Goal: Information Seeking & Learning: Understand process/instructions

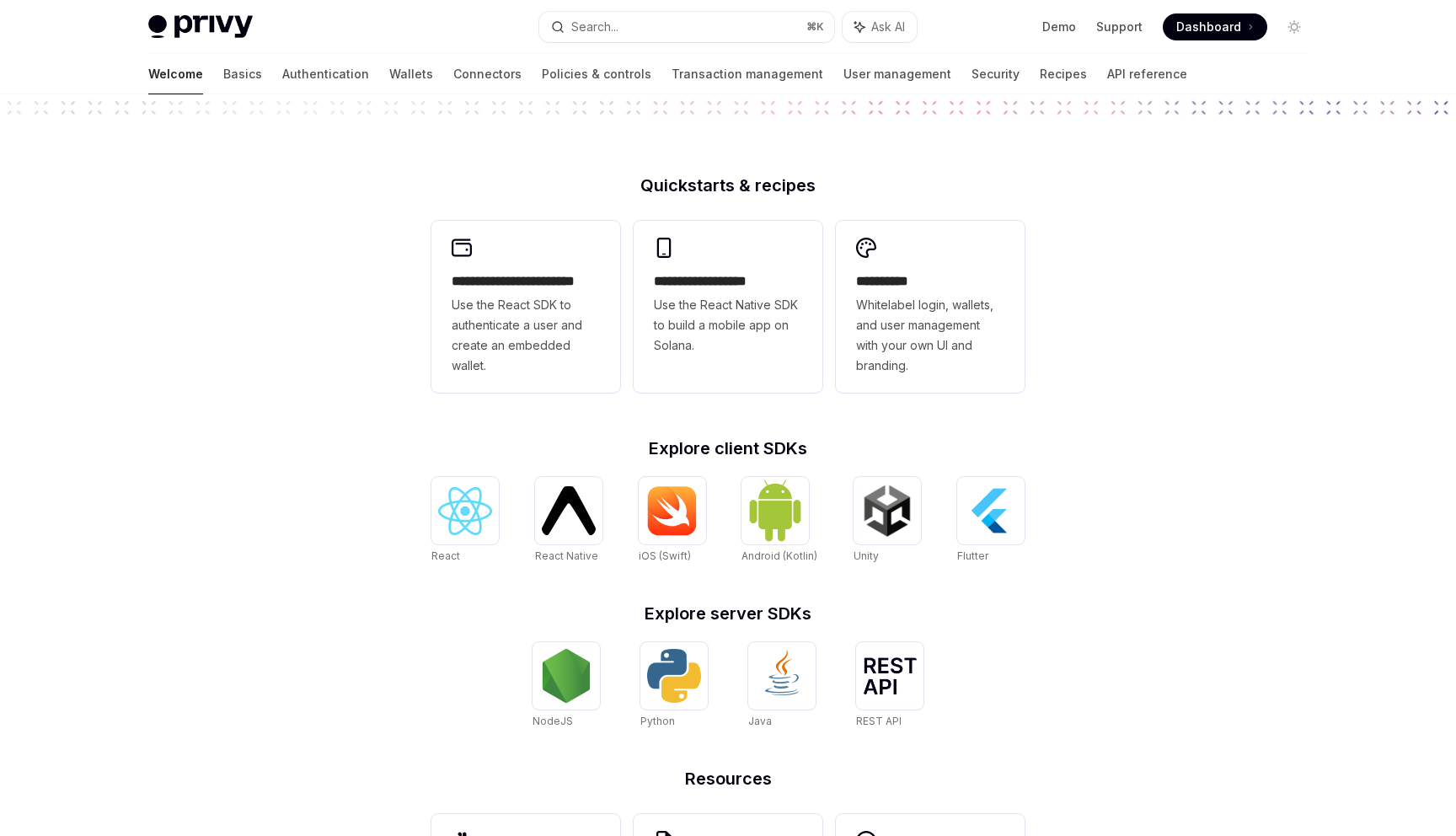
scroll to position [504, 0]
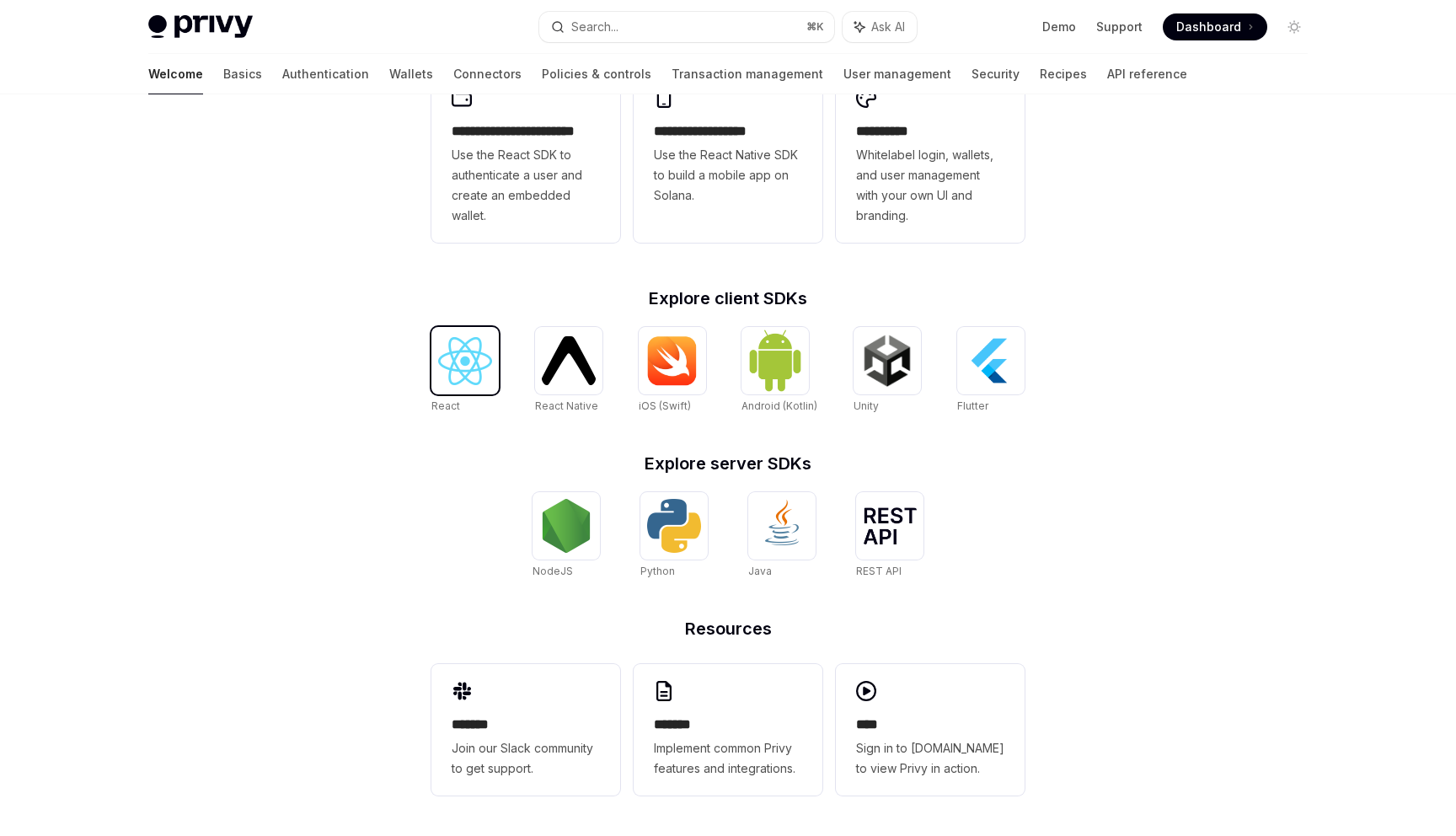
click at [478, 361] on img at bounding box center [466, 361] width 54 height 48
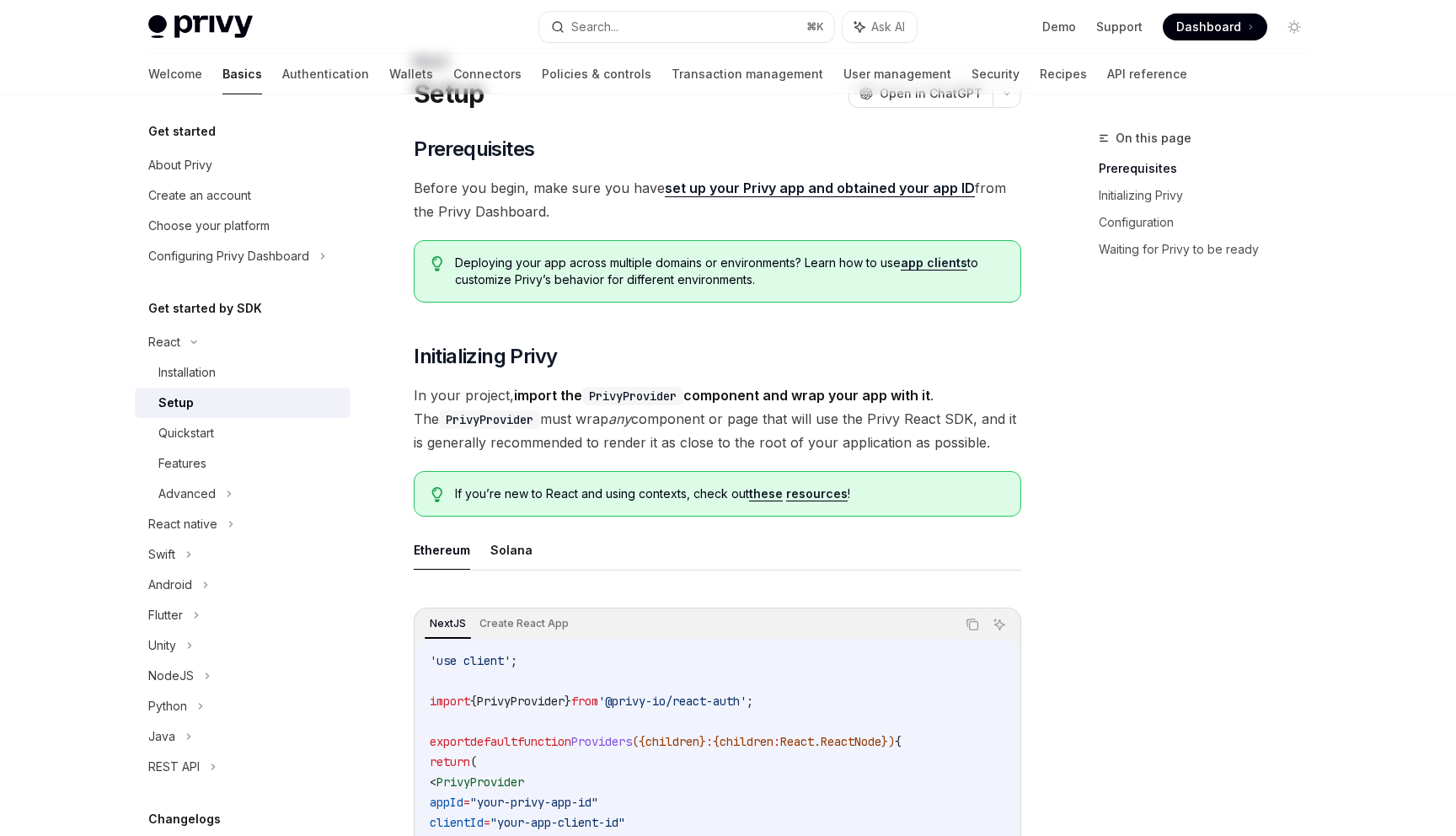
scroll to position [351, 0]
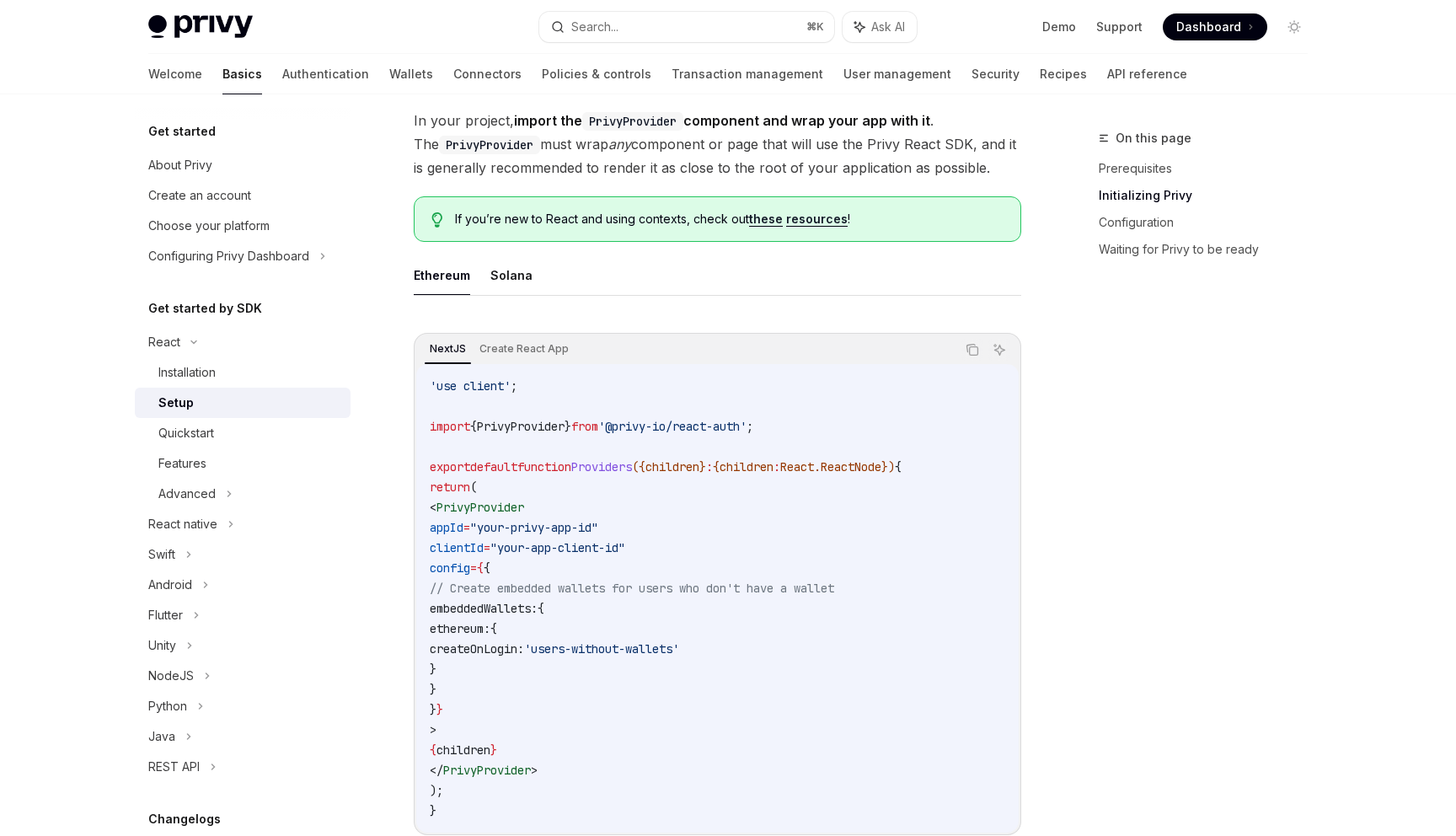
drag, startPoint x: 502, startPoint y: 516, endPoint x: 622, endPoint y: 699, distance: 218.8
click at [589, 663] on code "'use client' ; import { PrivyProvider } from '@privy-io/react-auth' ; export de…" at bounding box center [718, 598] width 575 height 445
click at [704, 703] on code "'use client' ; import { PrivyProvider } from '@privy-io/react-auth' ; export de…" at bounding box center [718, 598] width 575 height 445
click at [708, 377] on code "'use client' ; import { PrivyProvider } from '@privy-io/react-auth' ; export de…" at bounding box center [718, 598] width 575 height 445
click at [527, 335] on div "NextJS Create React App Copy Ask AI 'use client' ; import { PrivyProvider } fro…" at bounding box center [718, 584] width 608 height 502
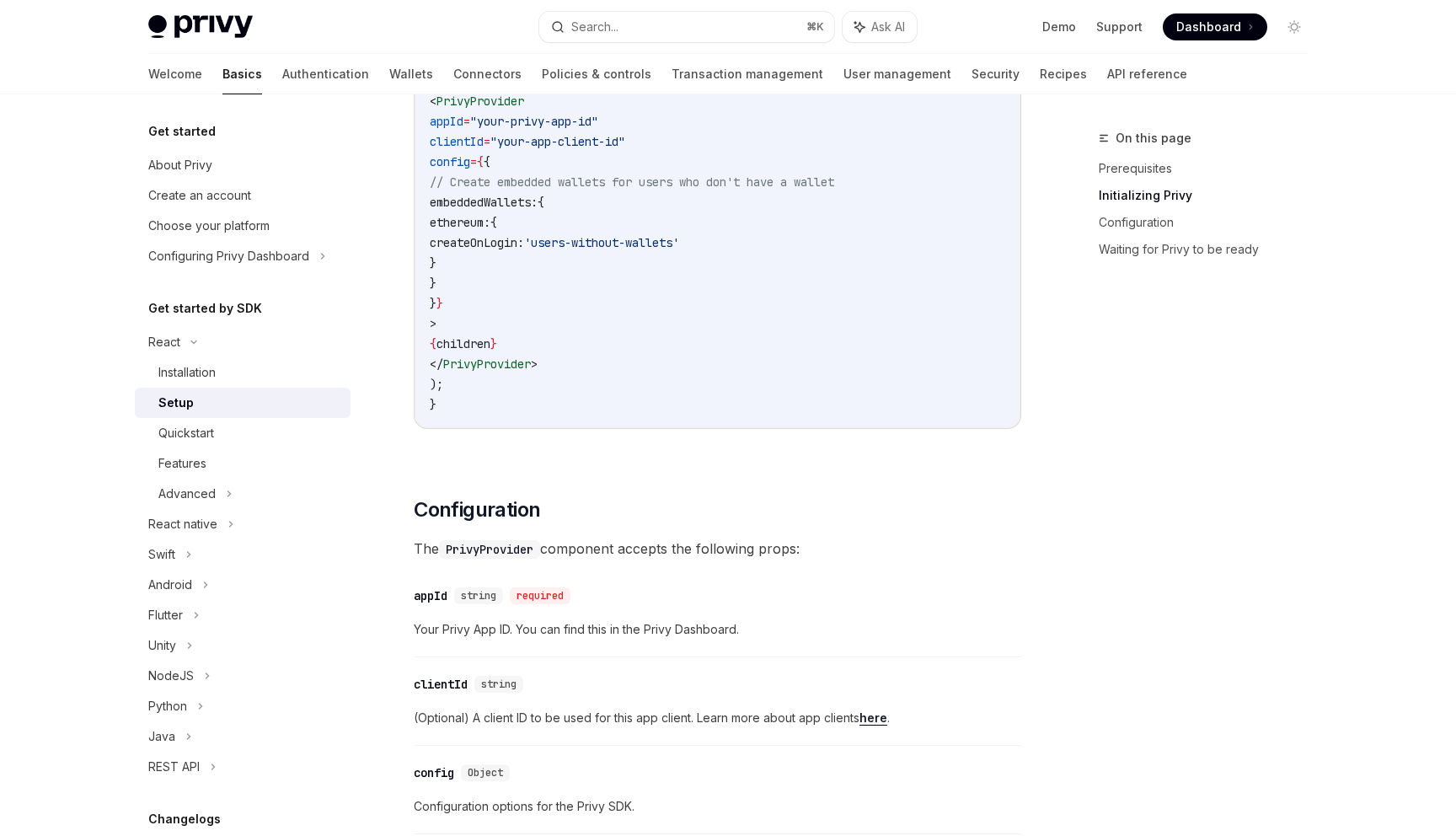
scroll to position [602, 0]
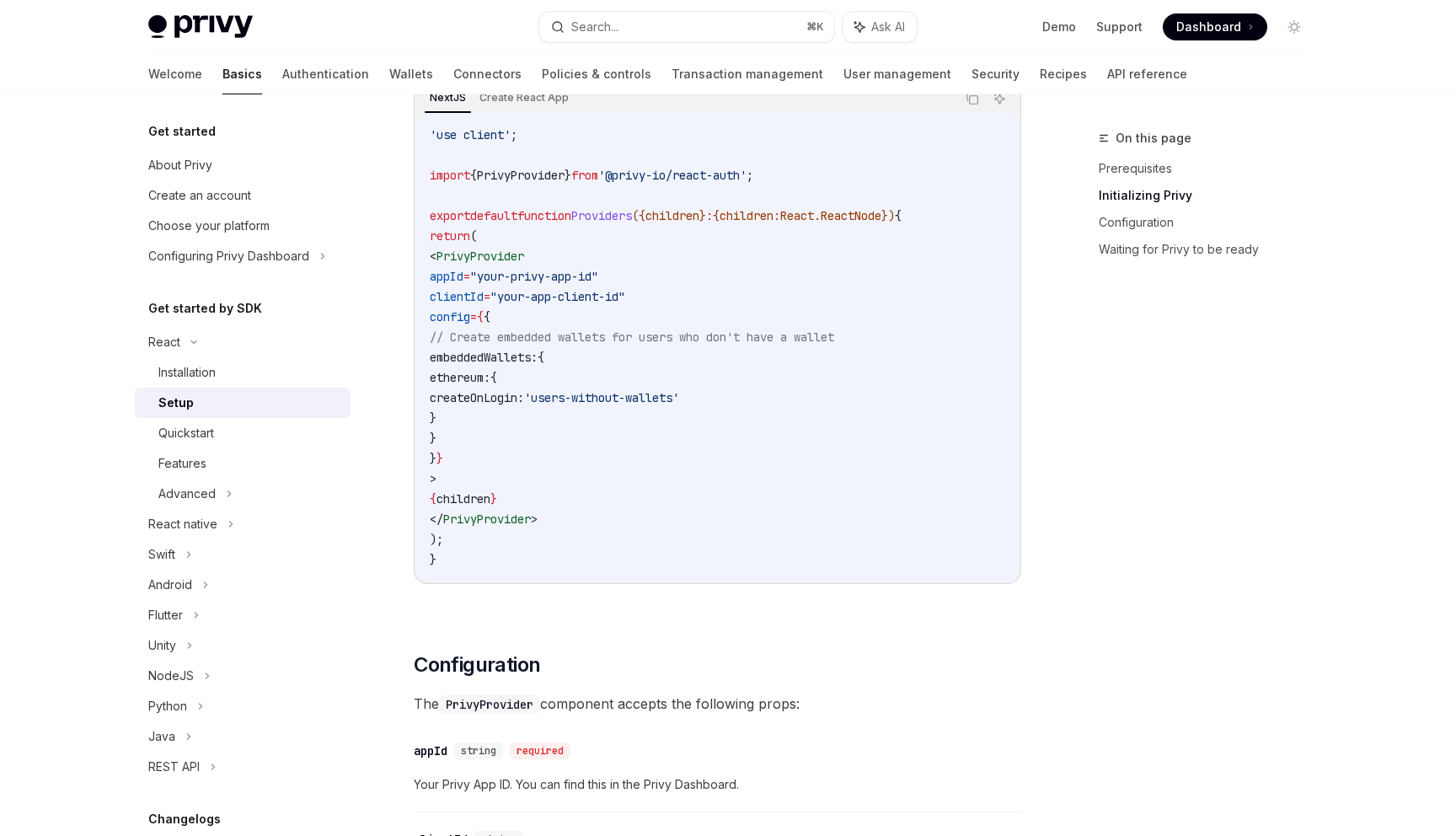
click at [840, 497] on code "'use client' ; import { PrivyProvider } from '@privy-io/react-auth' ; export de…" at bounding box center [718, 347] width 575 height 445
click at [840, 492] on code "'use client' ; import { PrivyProvider } from '@privy-io/react-auth' ; export de…" at bounding box center [718, 347] width 575 height 445
click at [616, 436] on code "'use client' ; import { PrivyProvider } from '@privy-io/react-auth' ; export de…" at bounding box center [718, 347] width 575 height 445
click at [1040, 78] on link "Recipes" at bounding box center [1064, 74] width 47 height 40
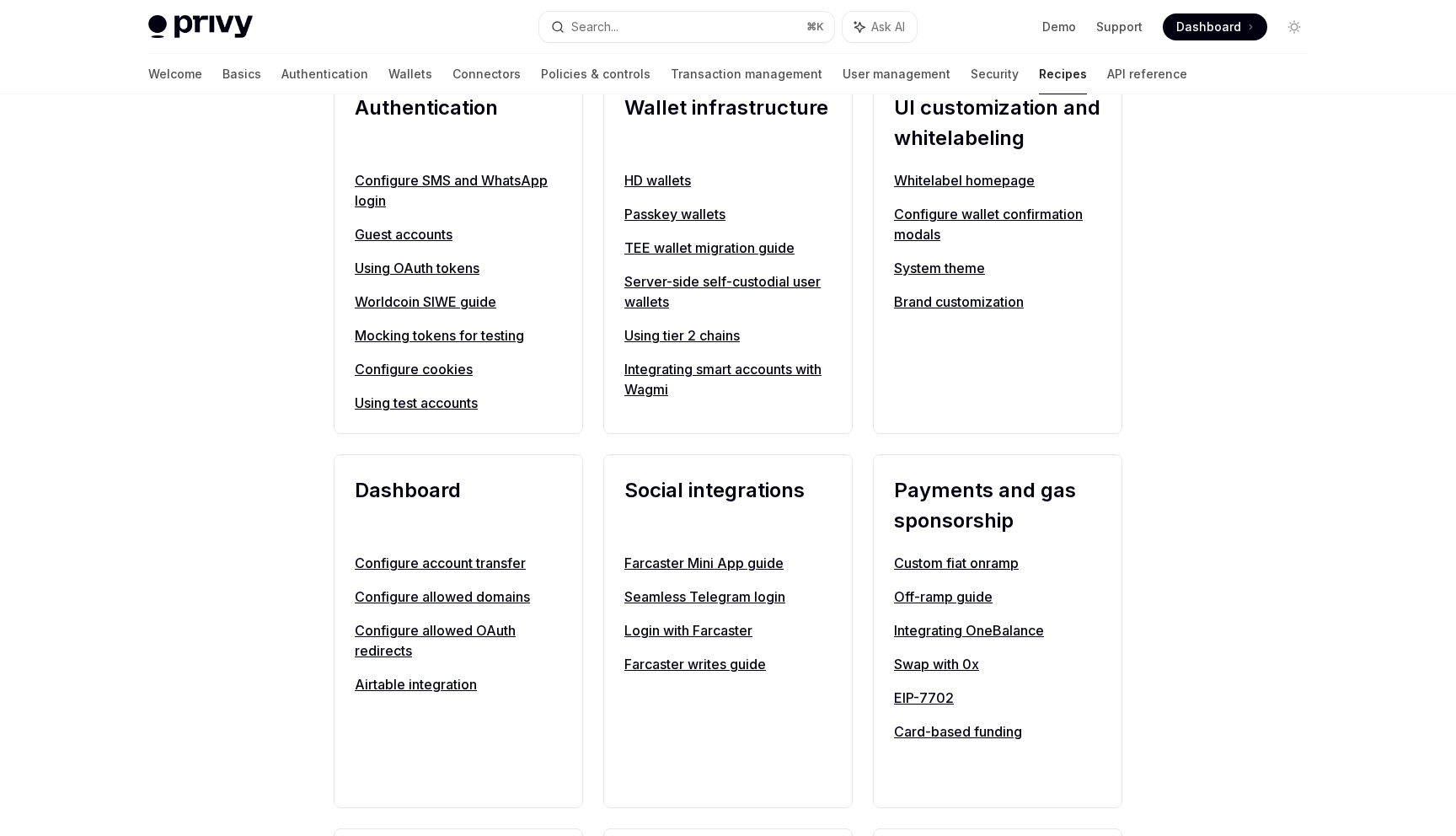
scroll to position [667, 0]
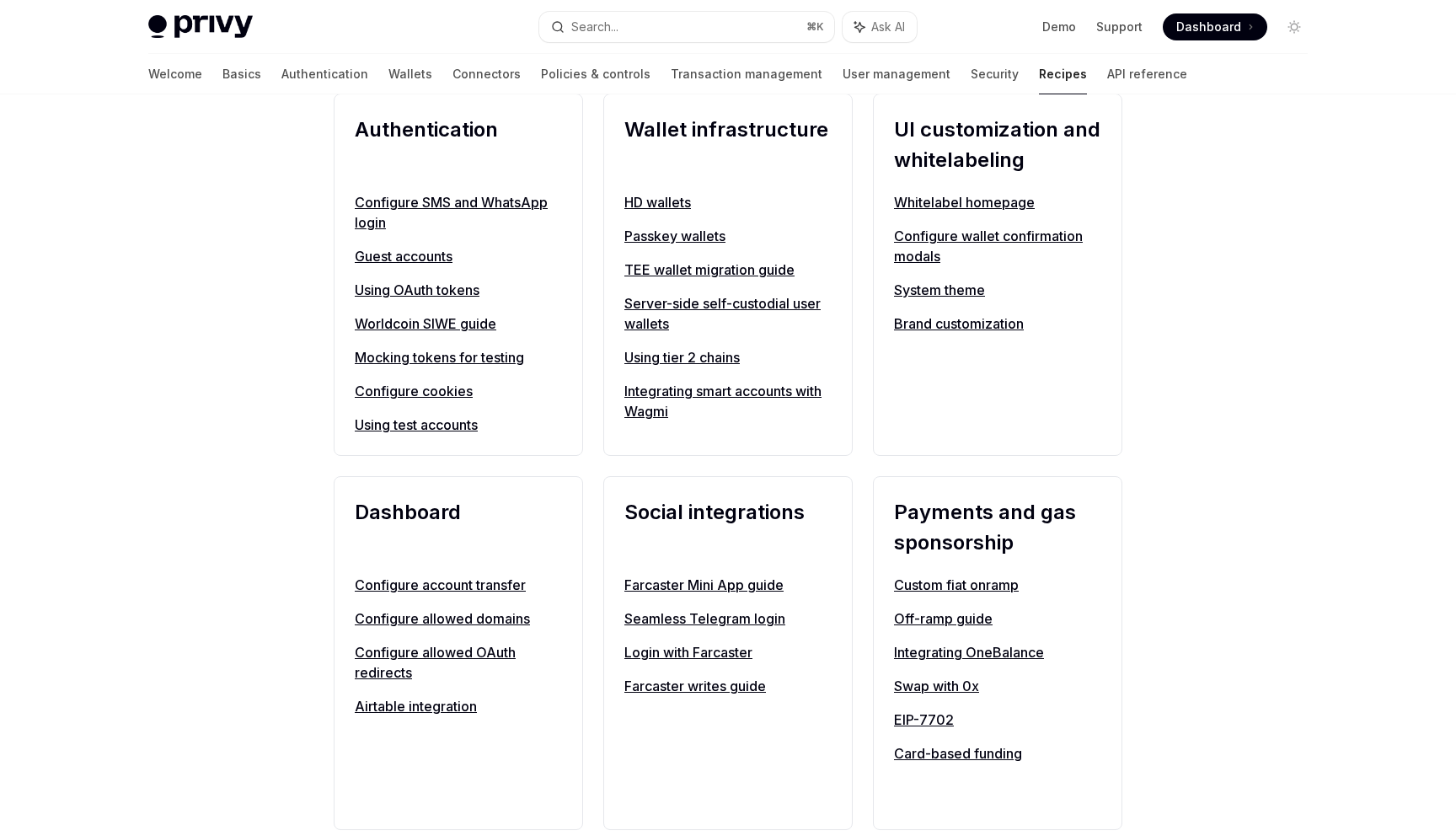
click at [934, 201] on link "Whitelabel homepage" at bounding box center [997, 201] width 208 height 20
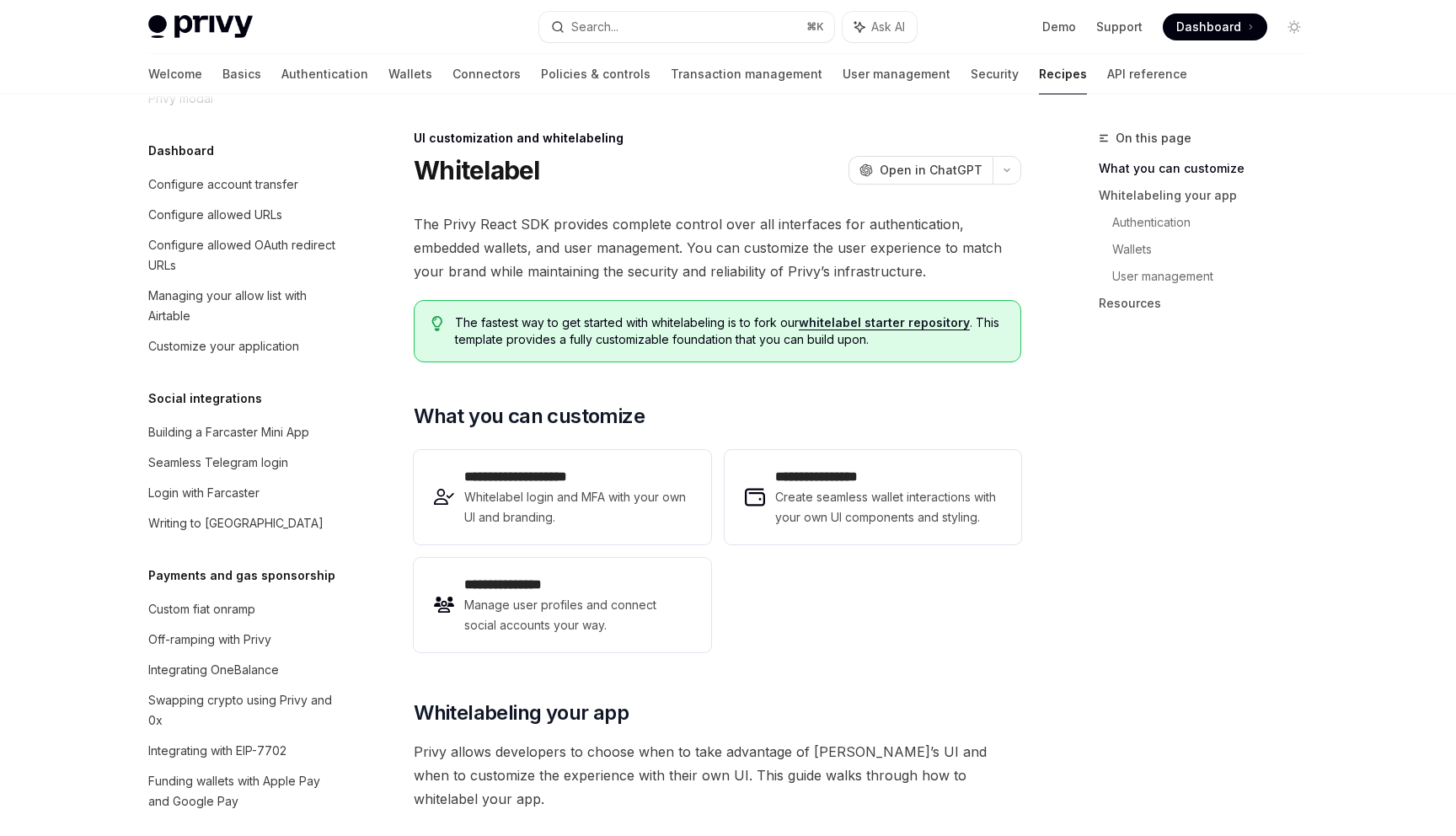
scroll to position [1046, 0]
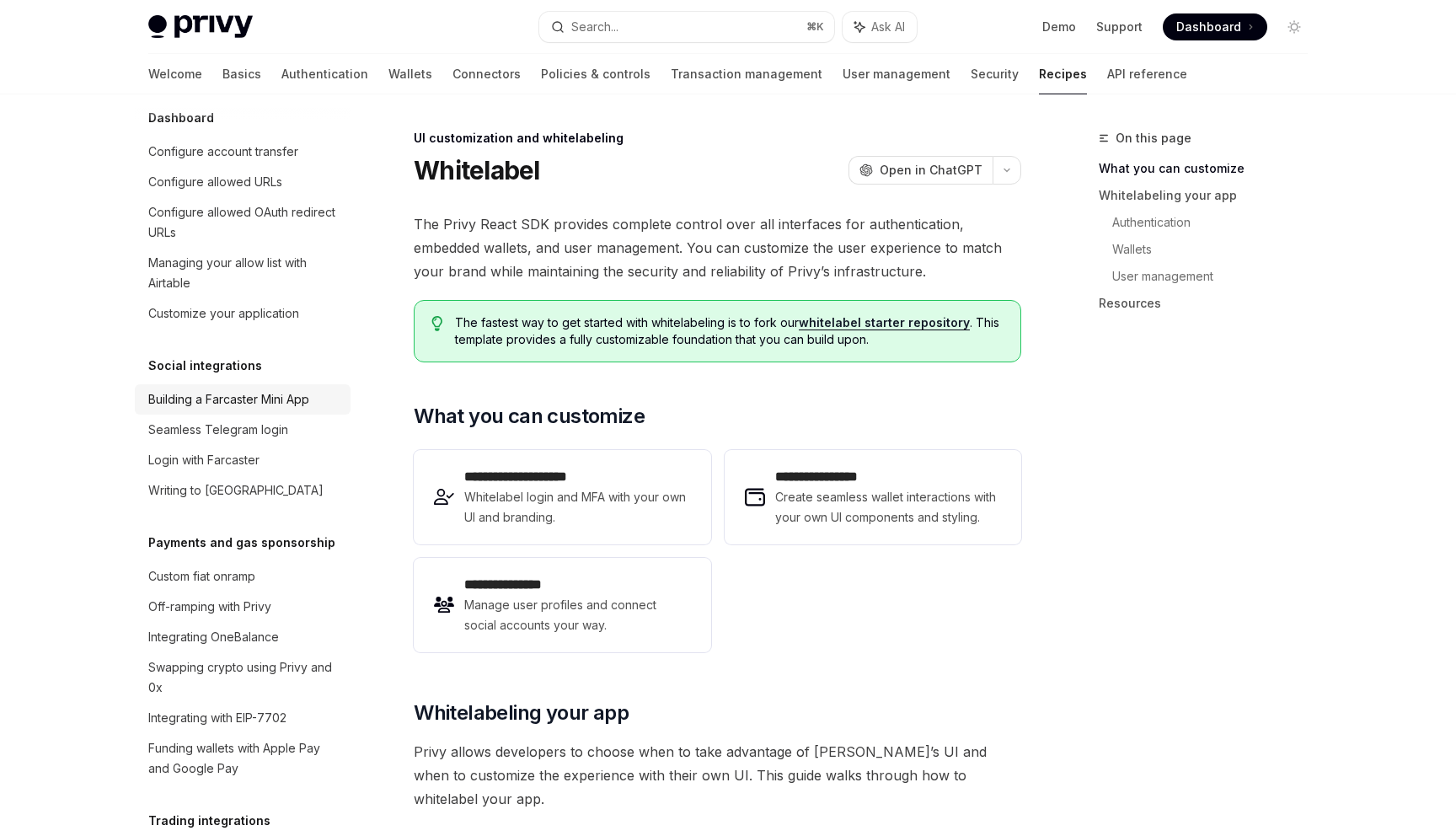
click at [228, 390] on link "Building a Farcaster Mini App" at bounding box center [242, 399] width 215 height 31
type textarea "*"
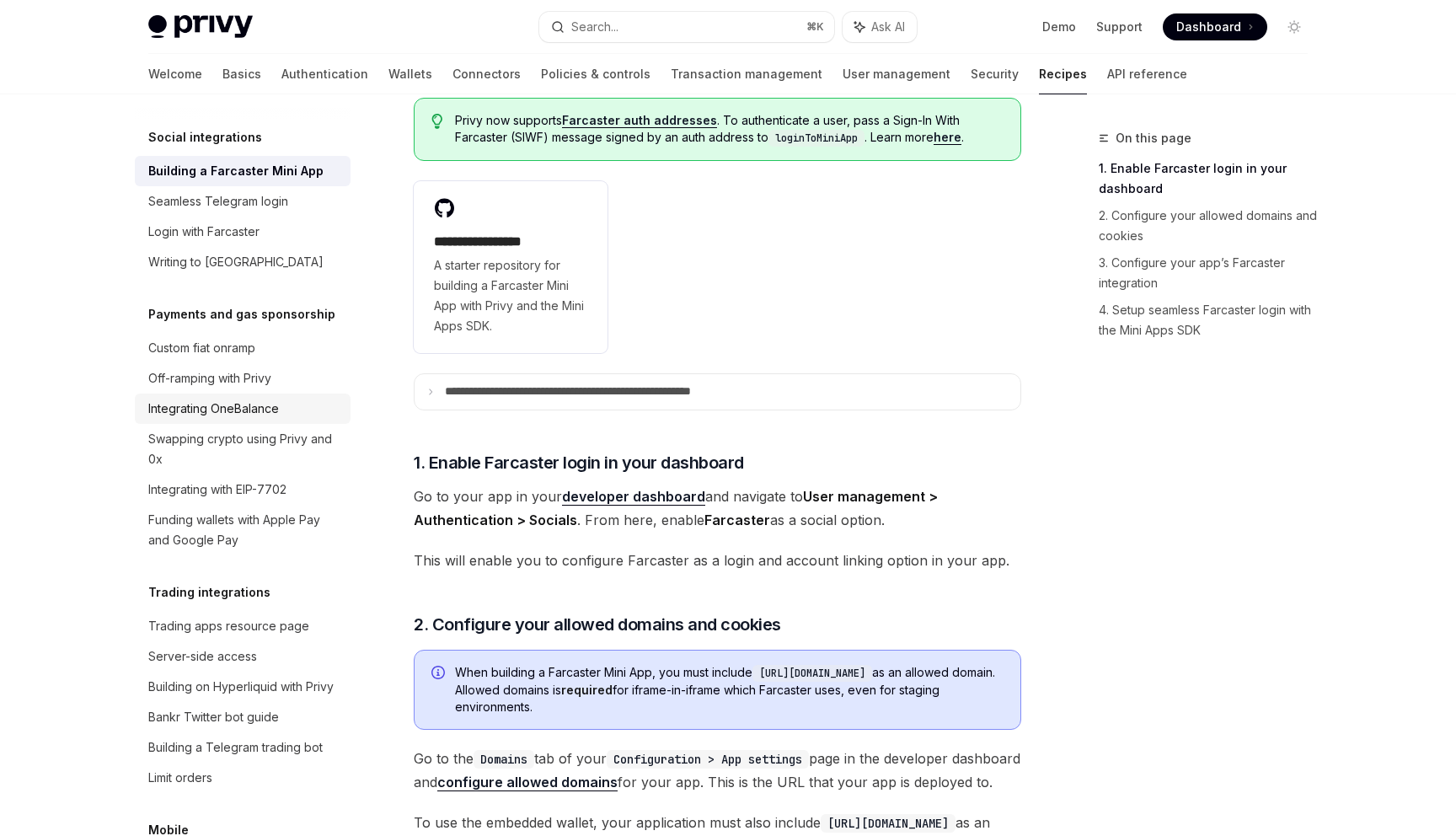
scroll to position [1264, 0]
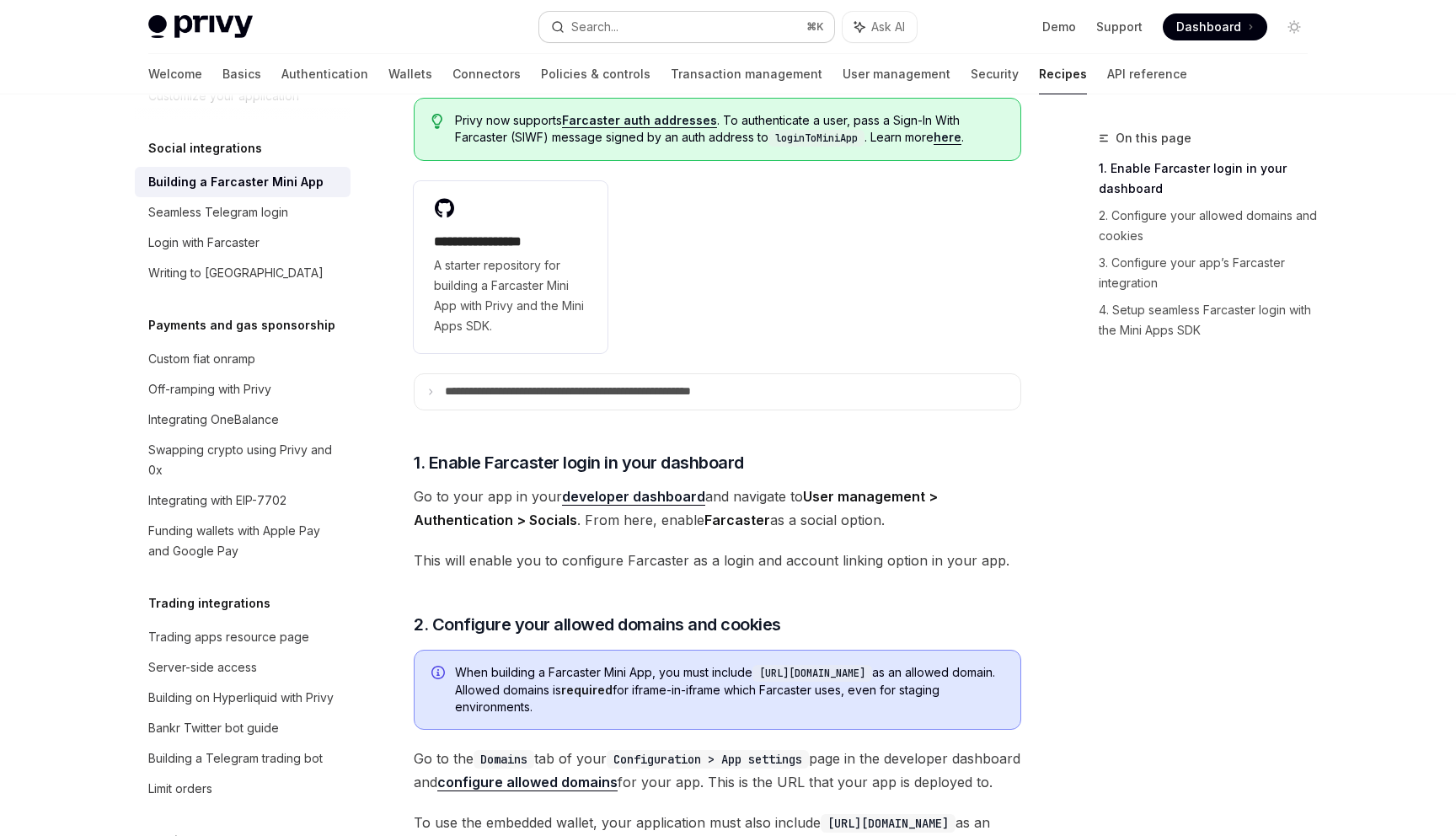
click at [634, 25] on button "Search... ⌘ K" at bounding box center [687, 27] width 295 height 31
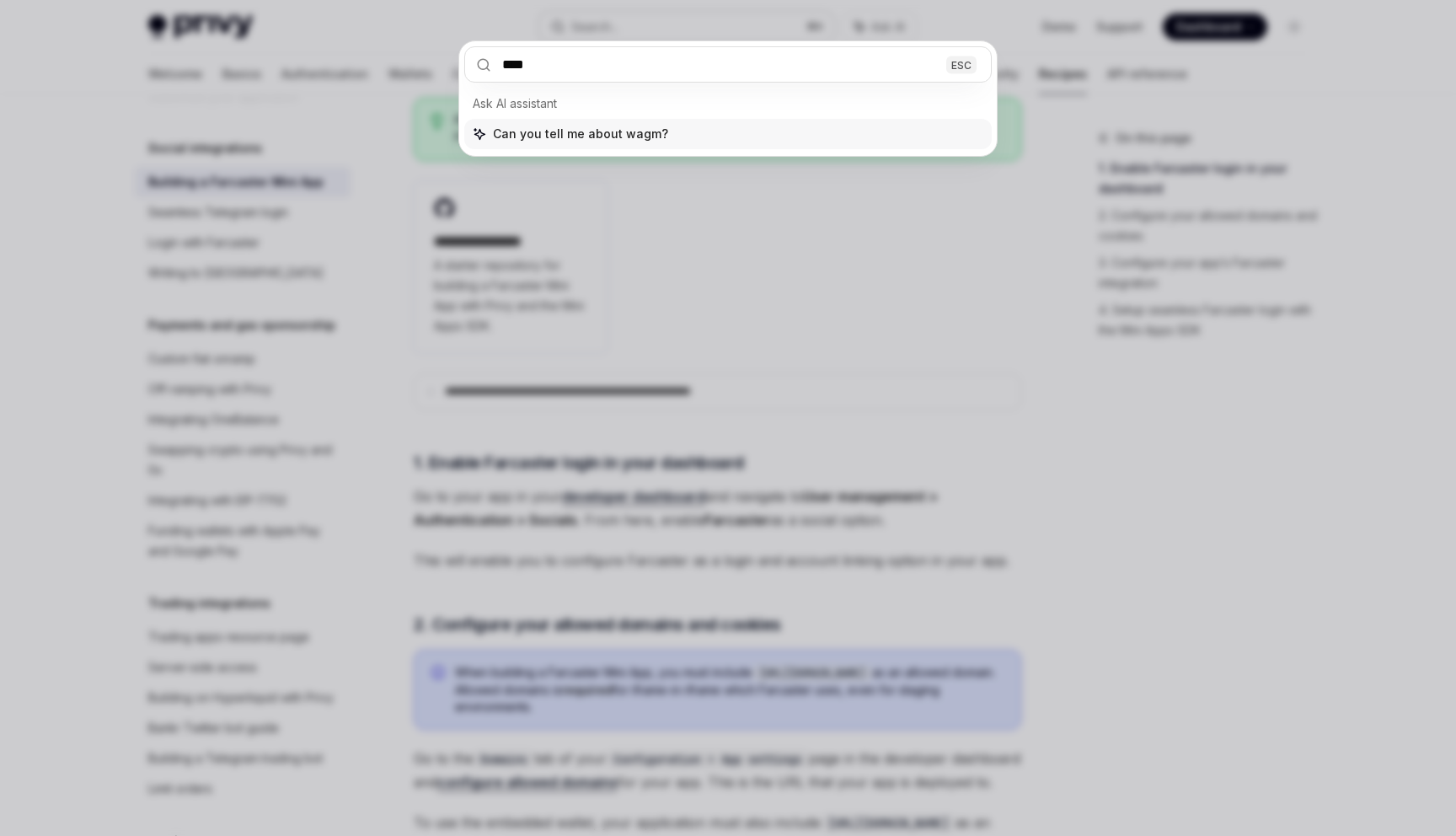
type input "*****"
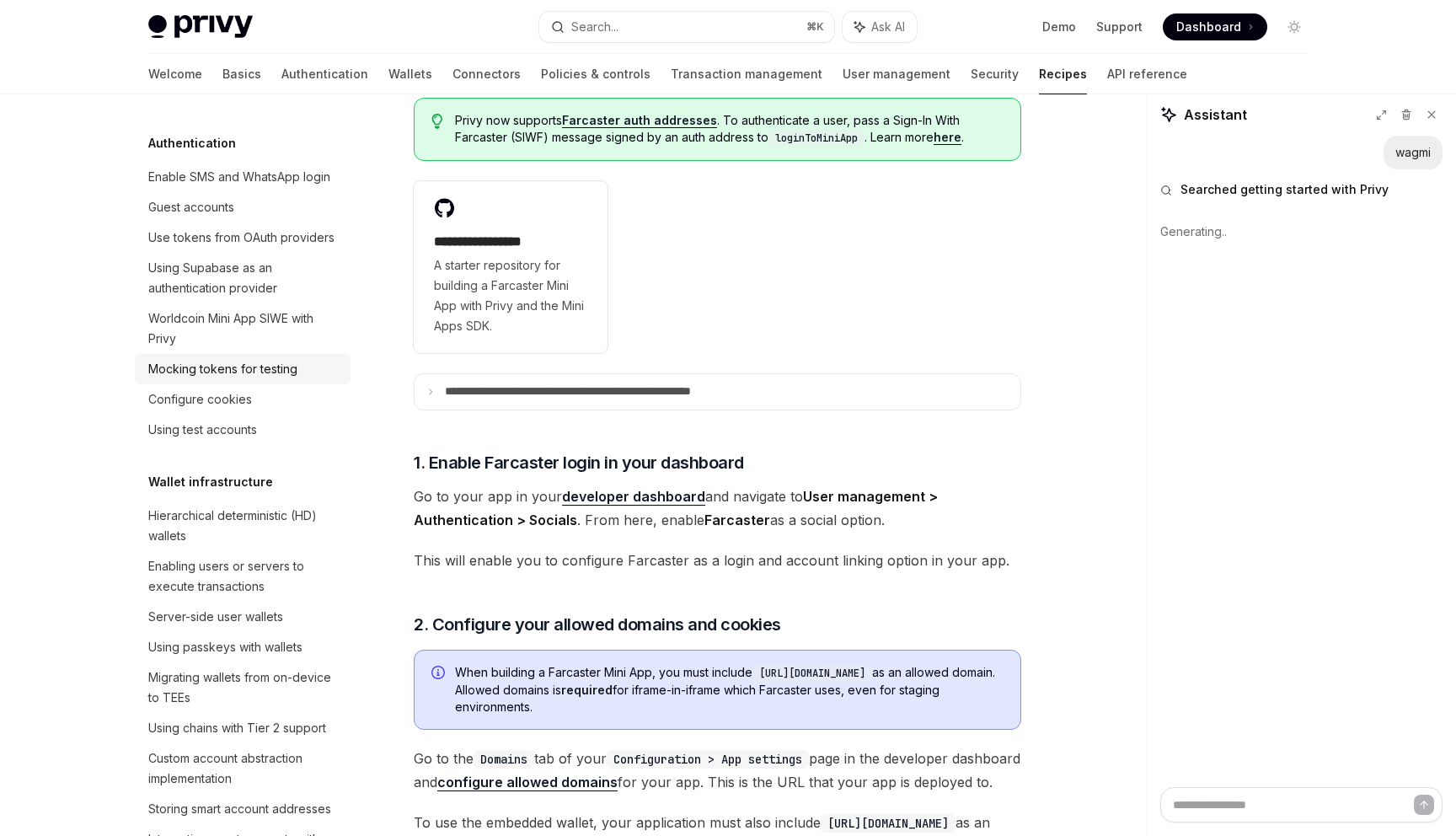
scroll to position [0, 0]
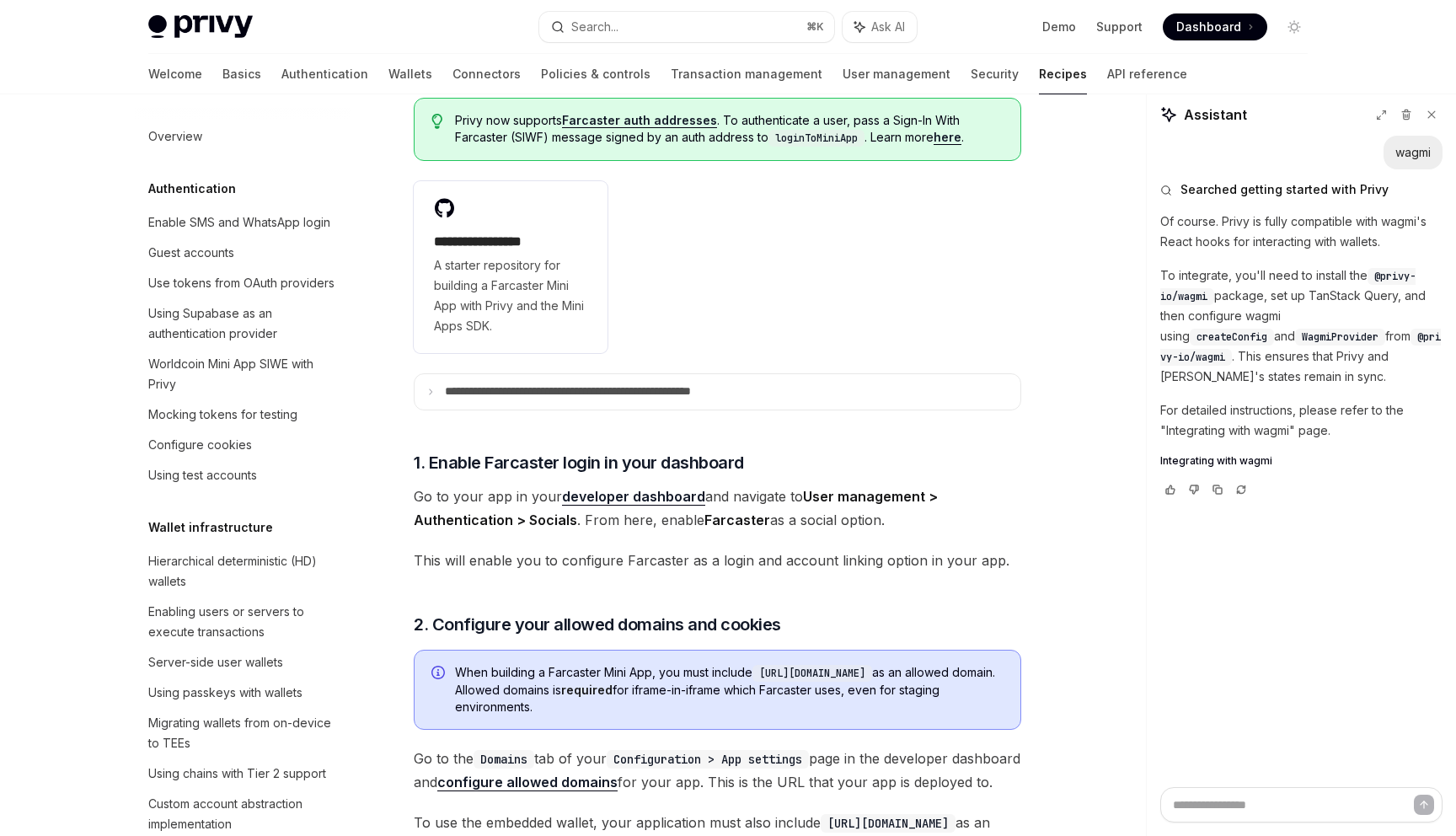
click at [1338, 333] on span "@privy-io/wagmi" at bounding box center [1301, 347] width 281 height 34
click at [1107, 72] on link "API reference" at bounding box center [1147, 74] width 80 height 40
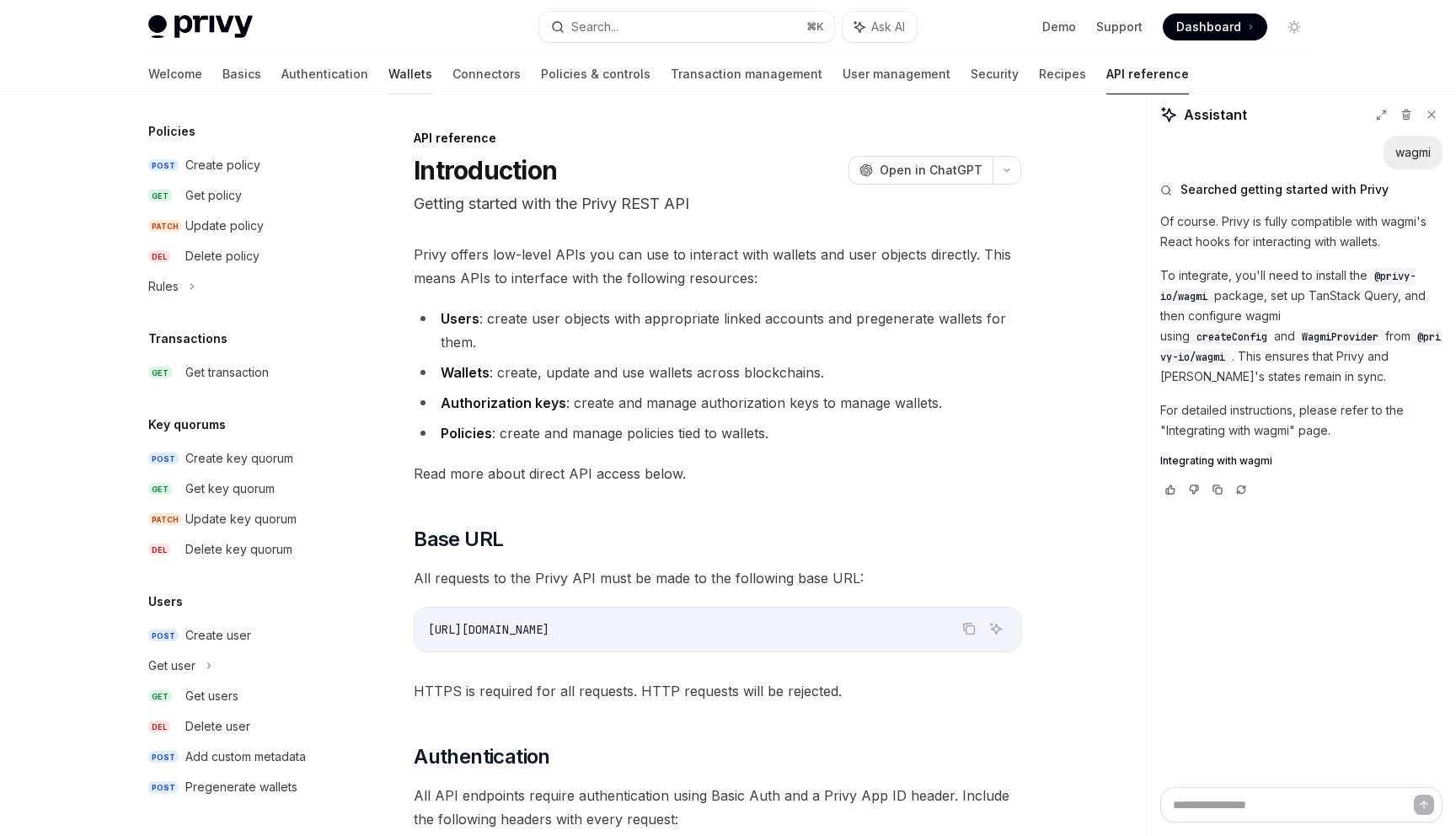
click at [389, 67] on link "Wallets" at bounding box center [411, 74] width 44 height 40
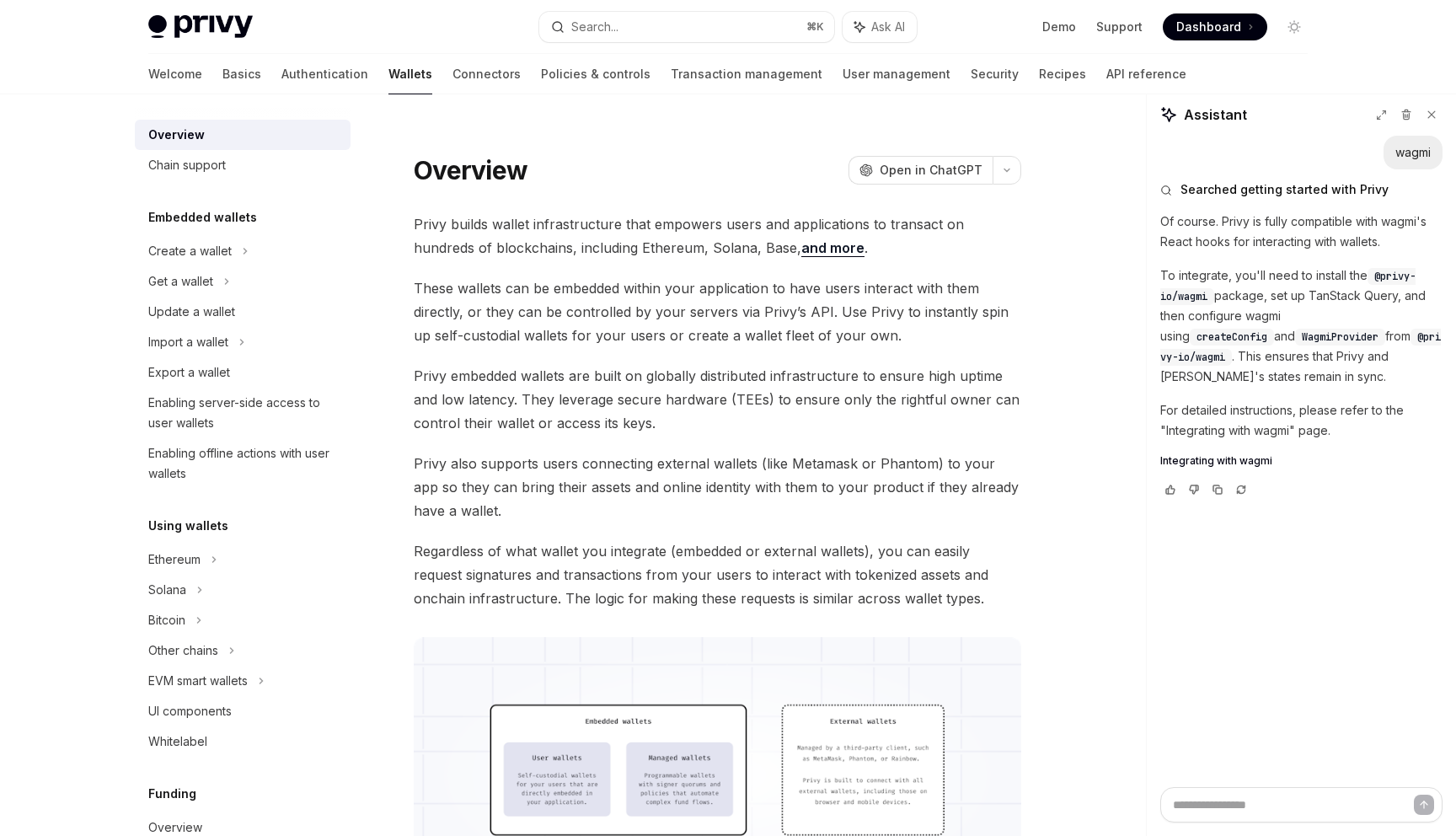
scroll to position [21, 0]
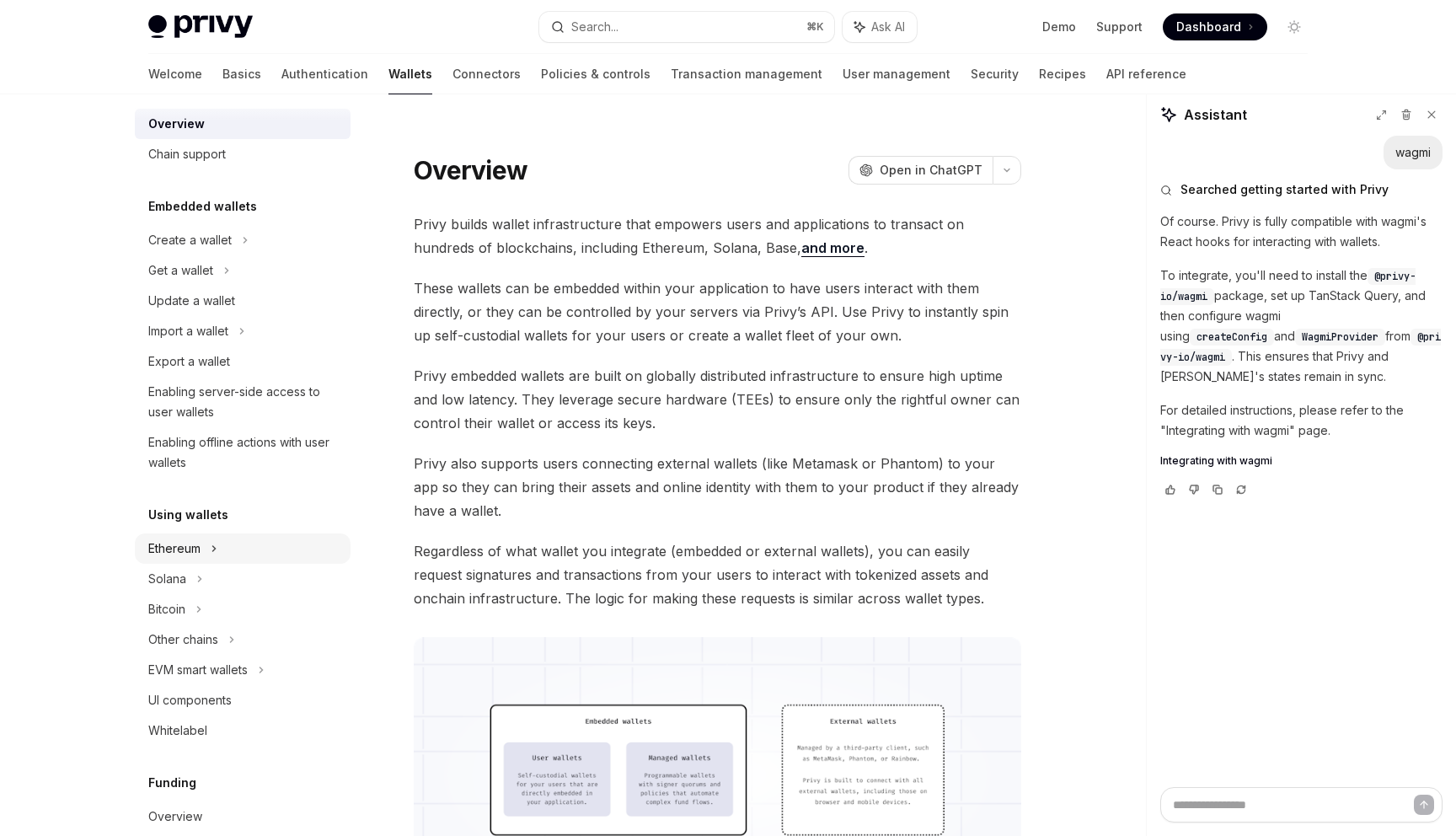
click at [190, 250] on div "Ethereum" at bounding box center [190, 240] width 84 height 20
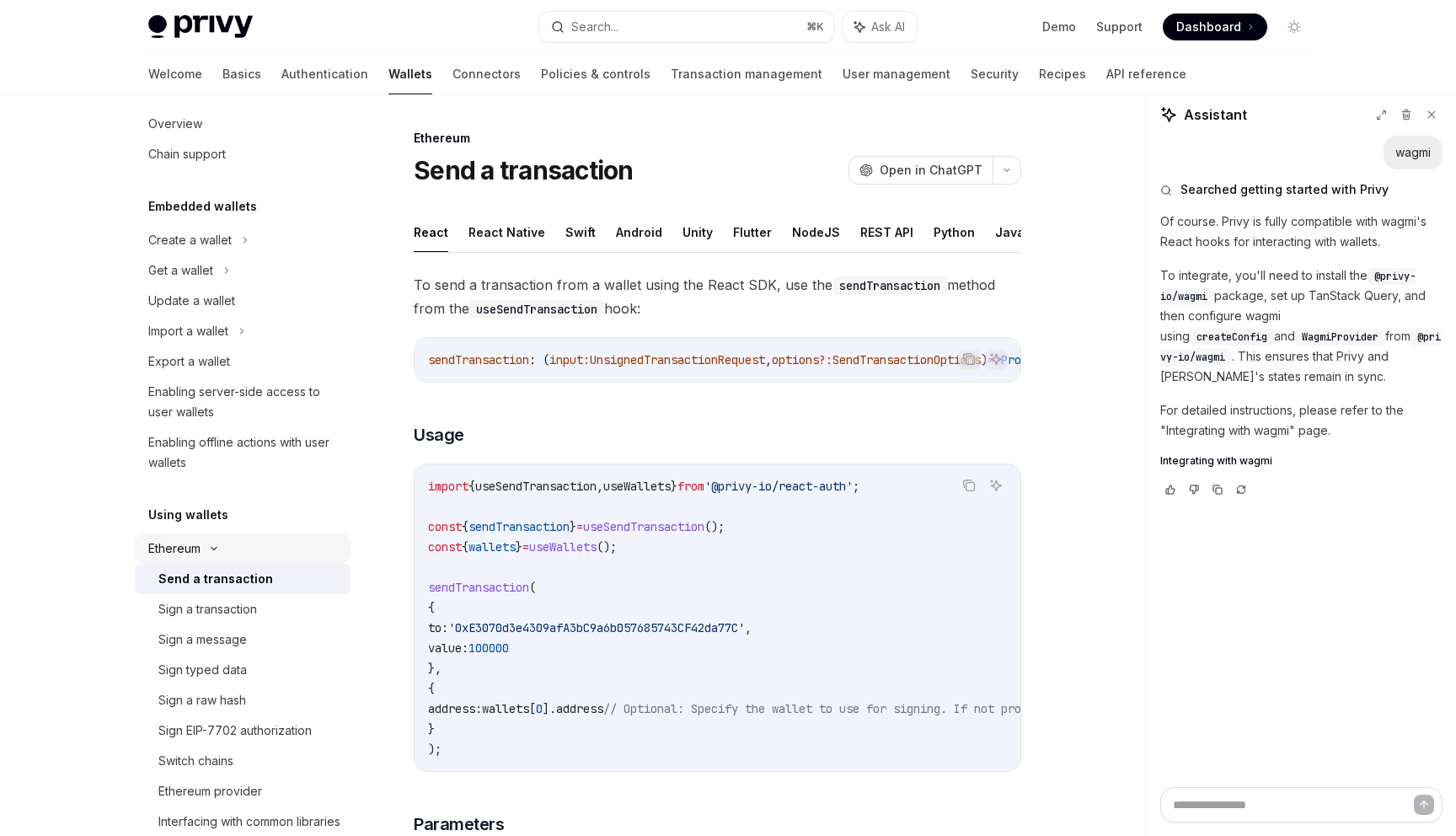
click at [194, 255] on div "Ethereum" at bounding box center [242, 240] width 215 height 31
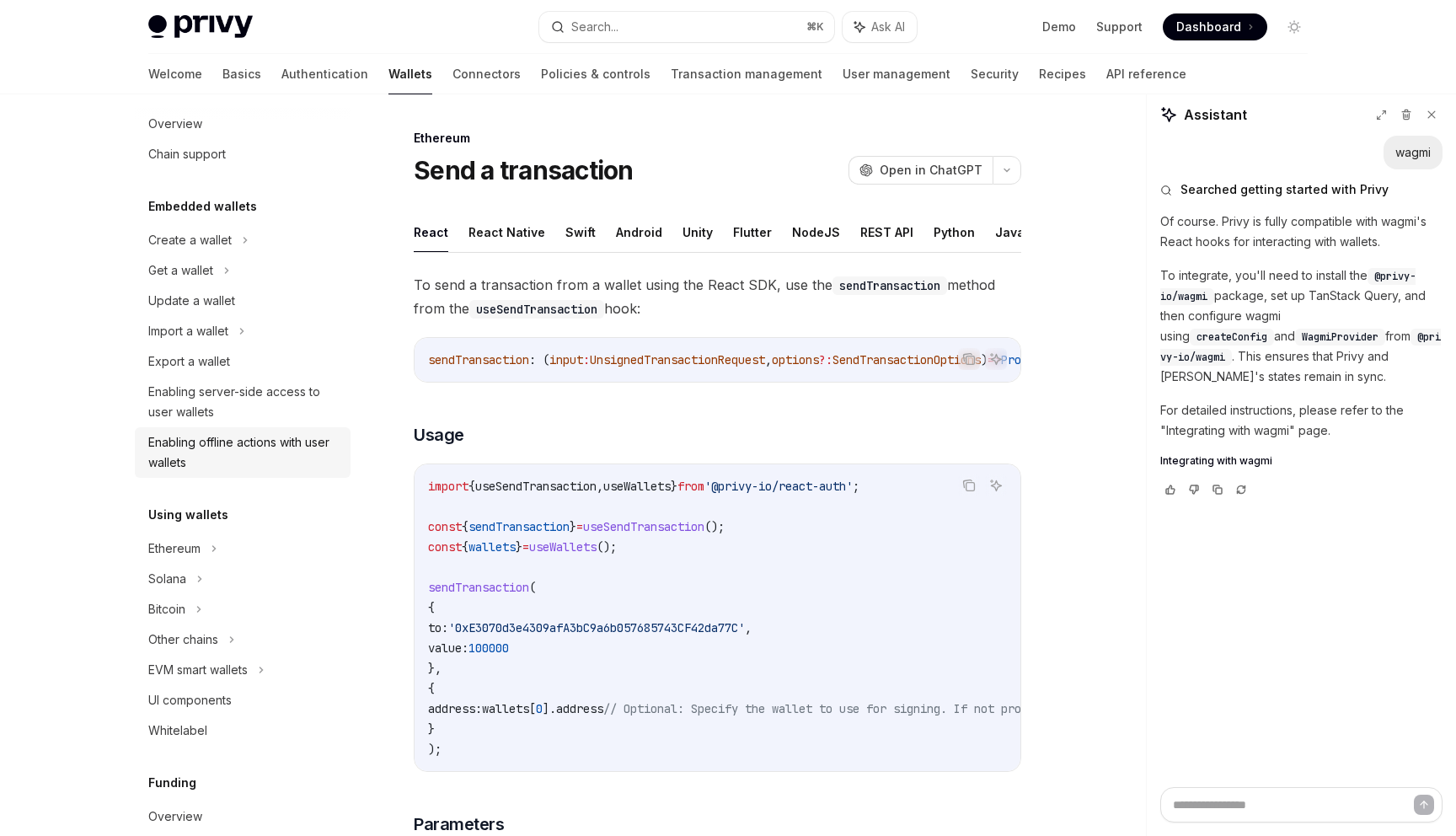
scroll to position [262, 0]
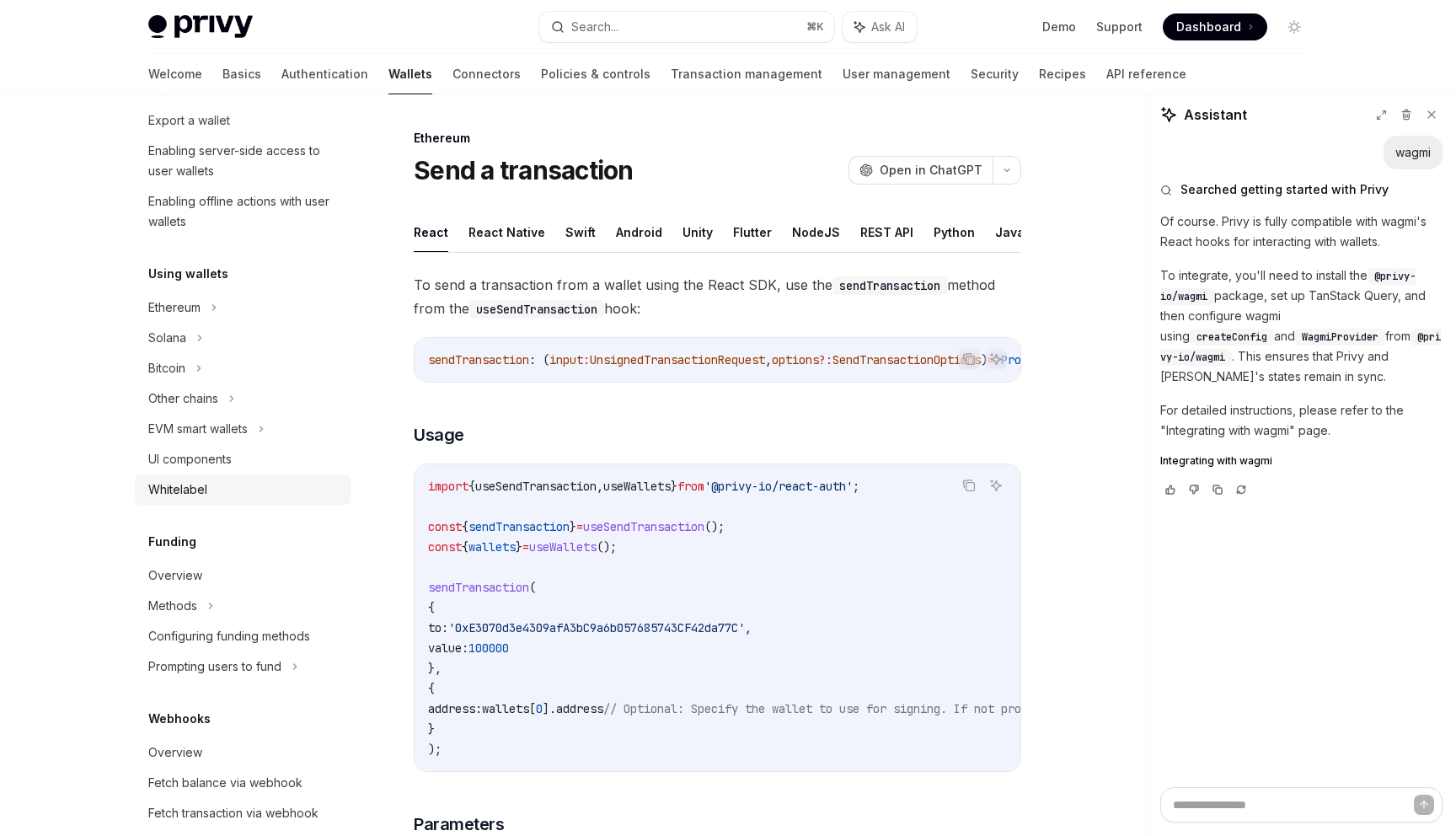
click at [214, 487] on div "Whitelabel" at bounding box center [244, 489] width 192 height 20
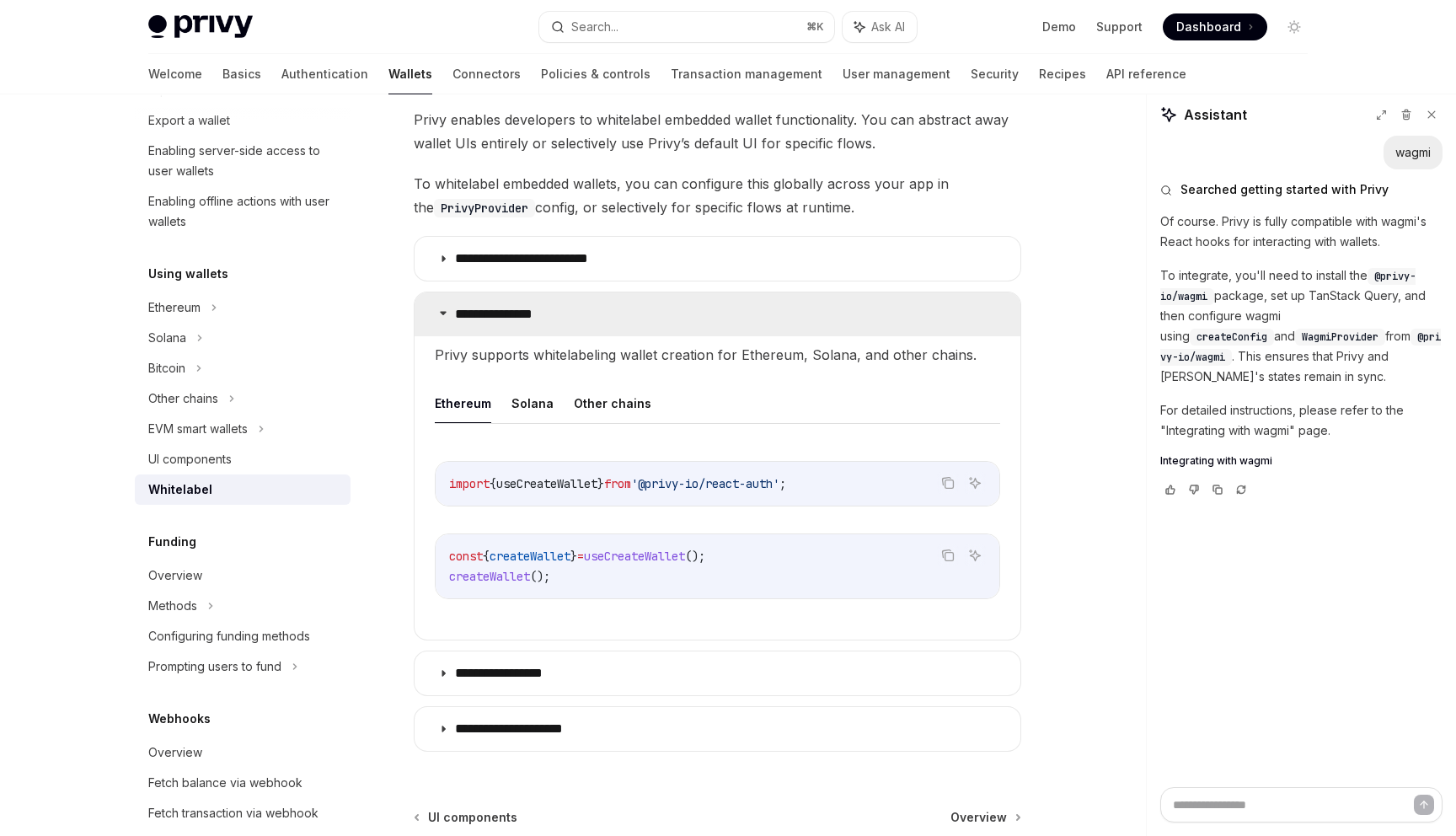
scroll to position [192, 0]
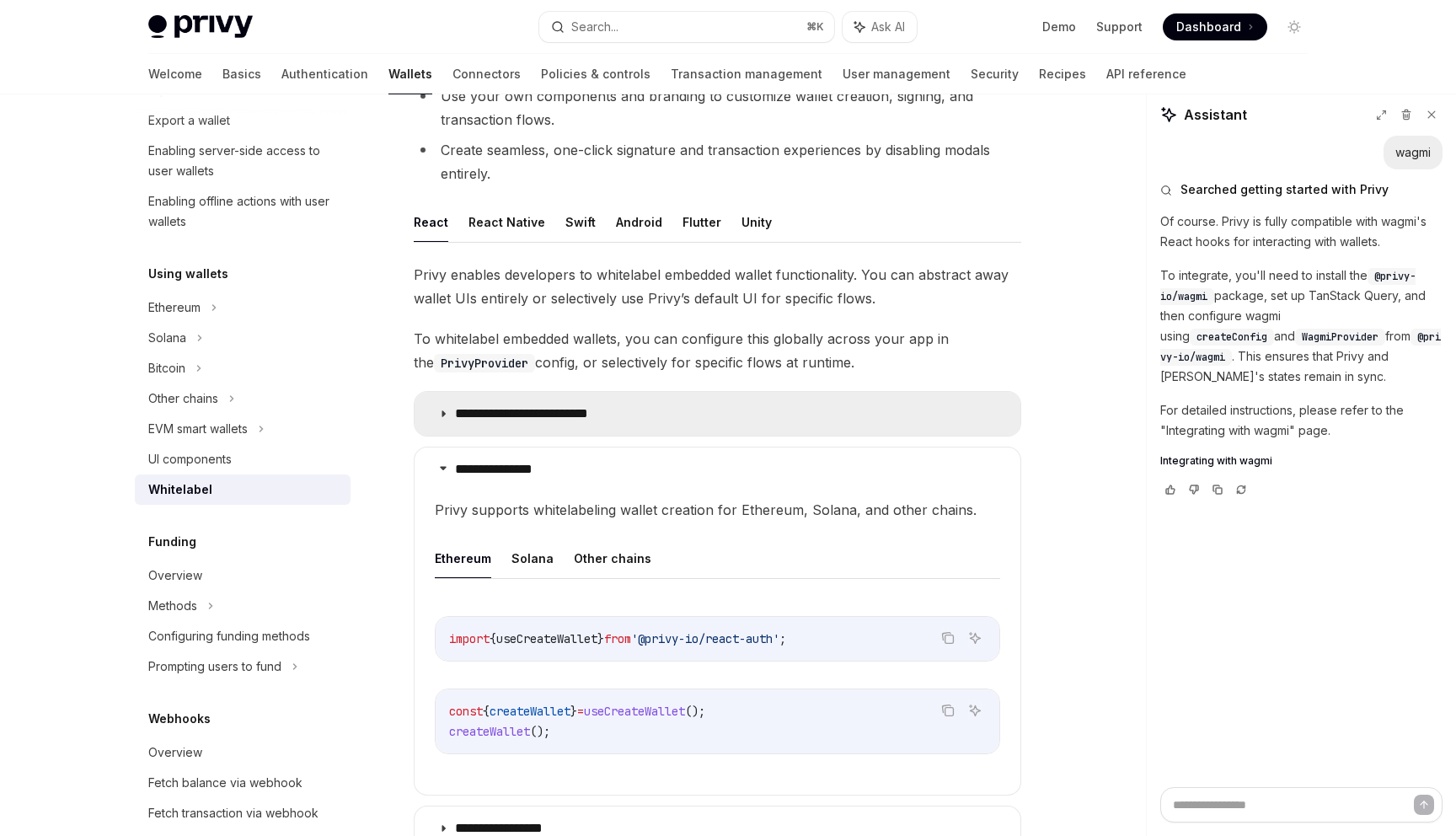
click at [520, 405] on p "**********" at bounding box center [536, 413] width 163 height 17
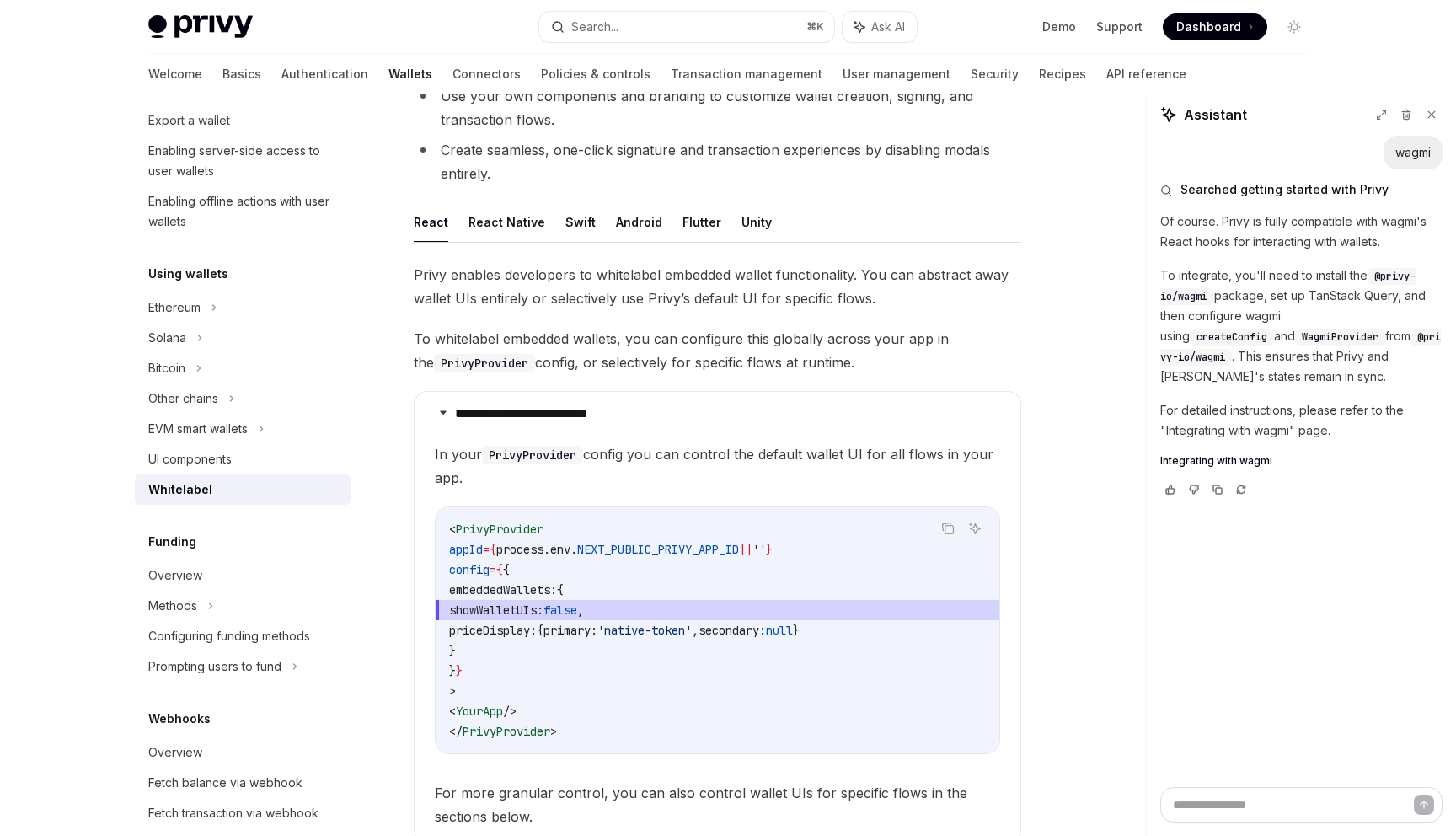
click at [649, 464] on span "In your PrivyProvider config you can control the default wallet UI for all flow…" at bounding box center [718, 466] width 566 height 47
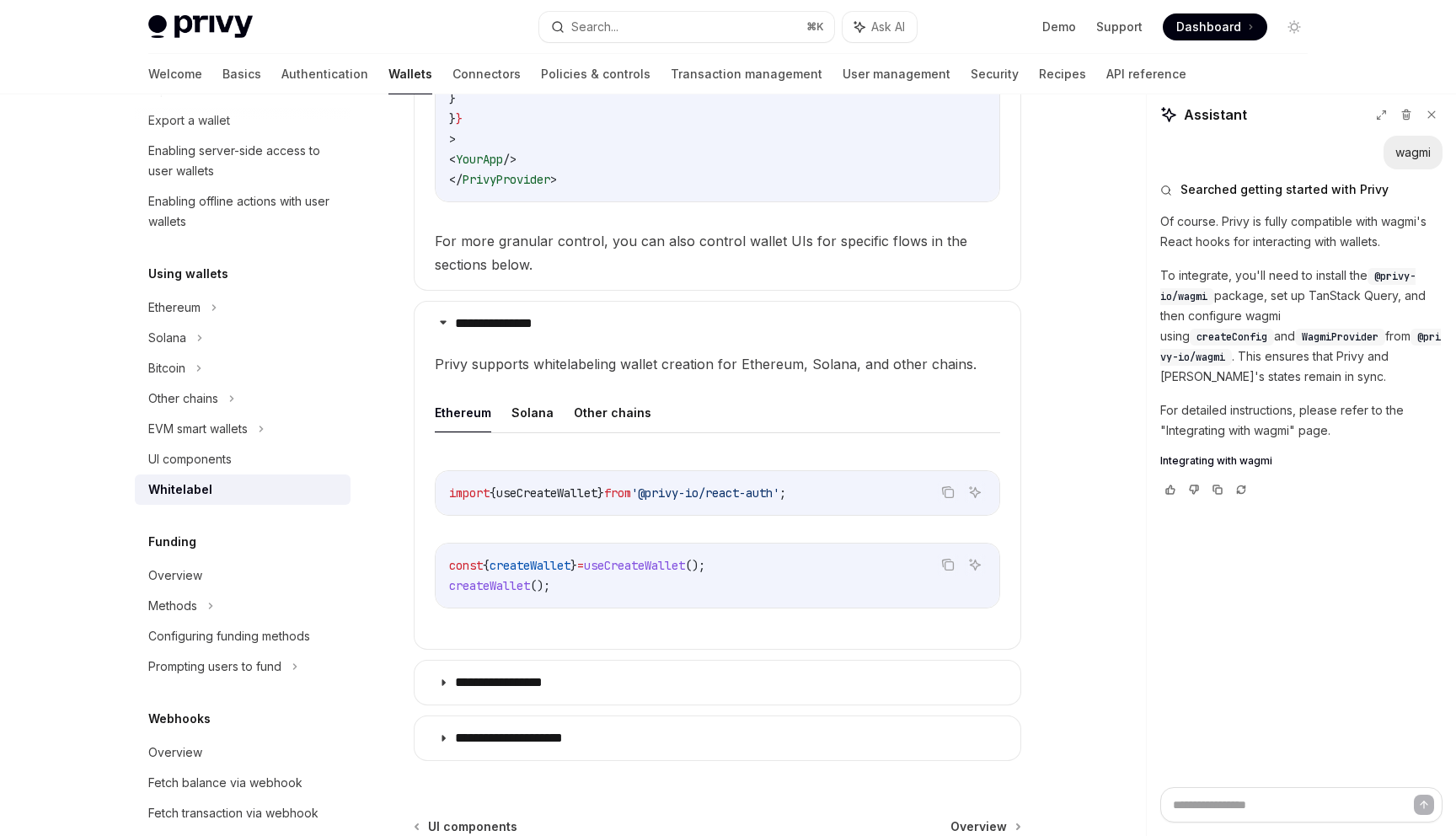
scroll to position [929, 0]
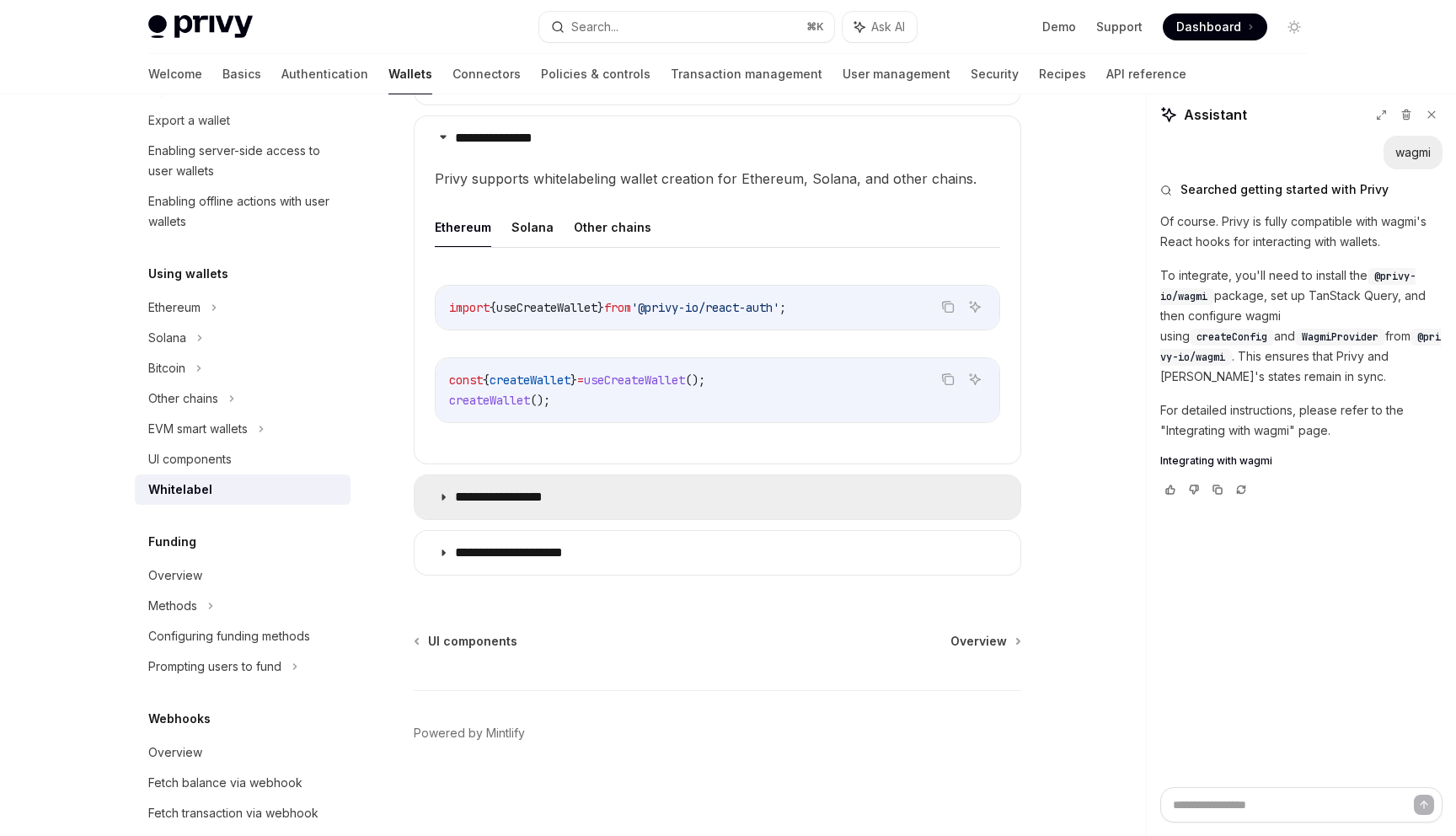
click at [519, 509] on summary "**********" at bounding box center [718, 497] width 606 height 44
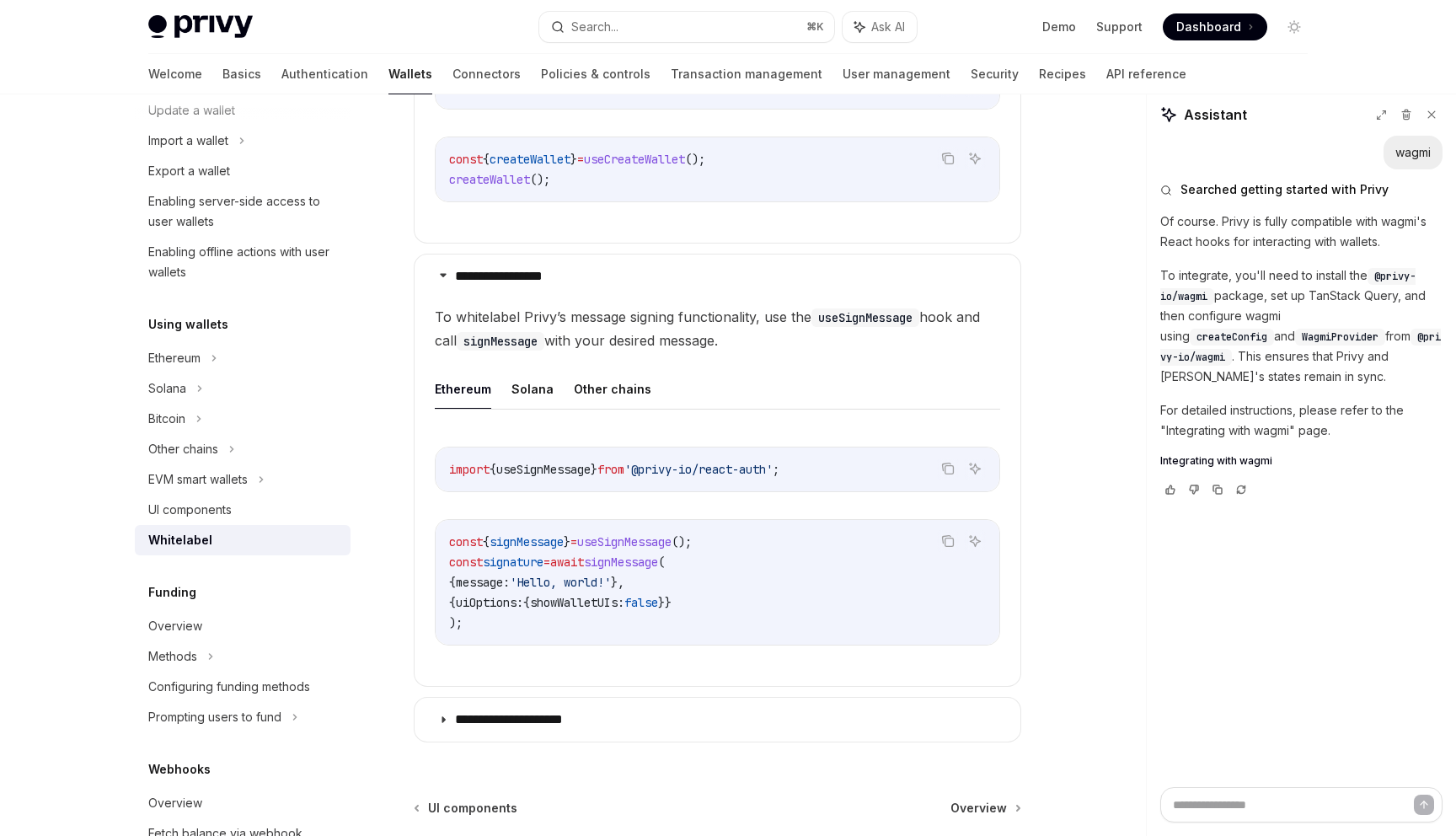
scroll to position [201, 0]
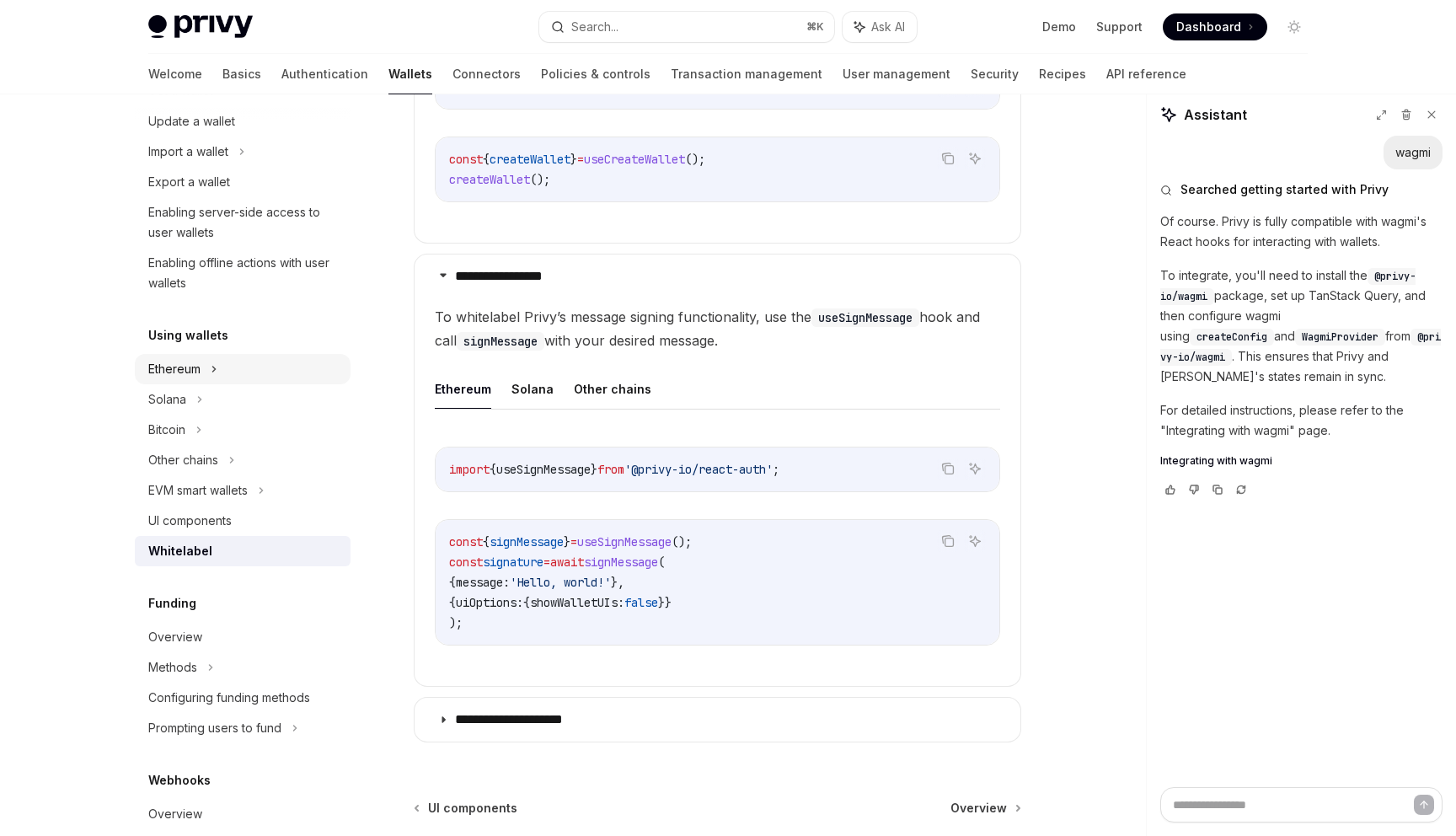
click at [227, 76] on div "Ethereum" at bounding box center [242, 60] width 215 height 31
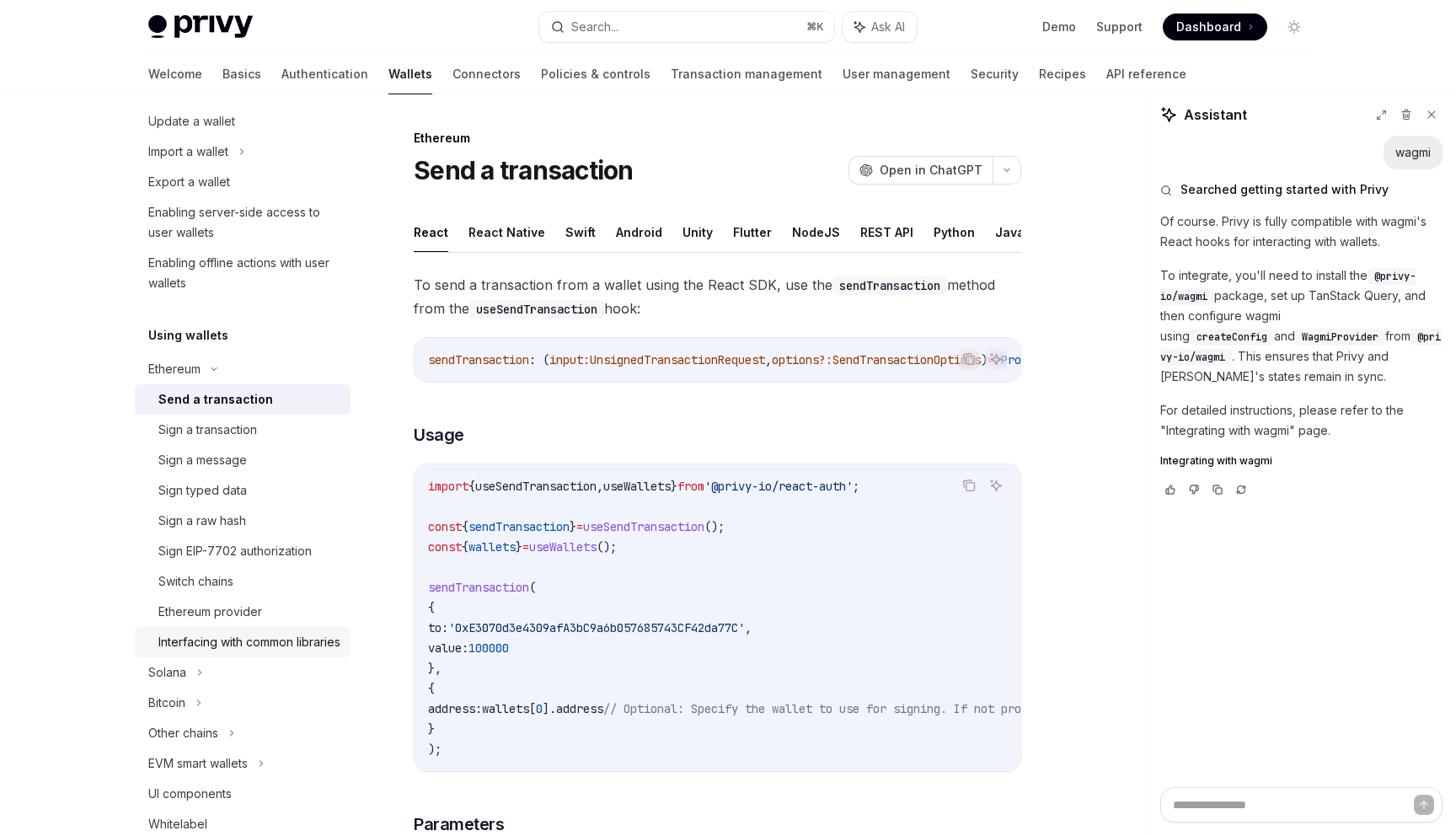
click at [250, 640] on div "Interfacing with common libraries" at bounding box center [249, 642] width 182 height 20
type textarea "*"
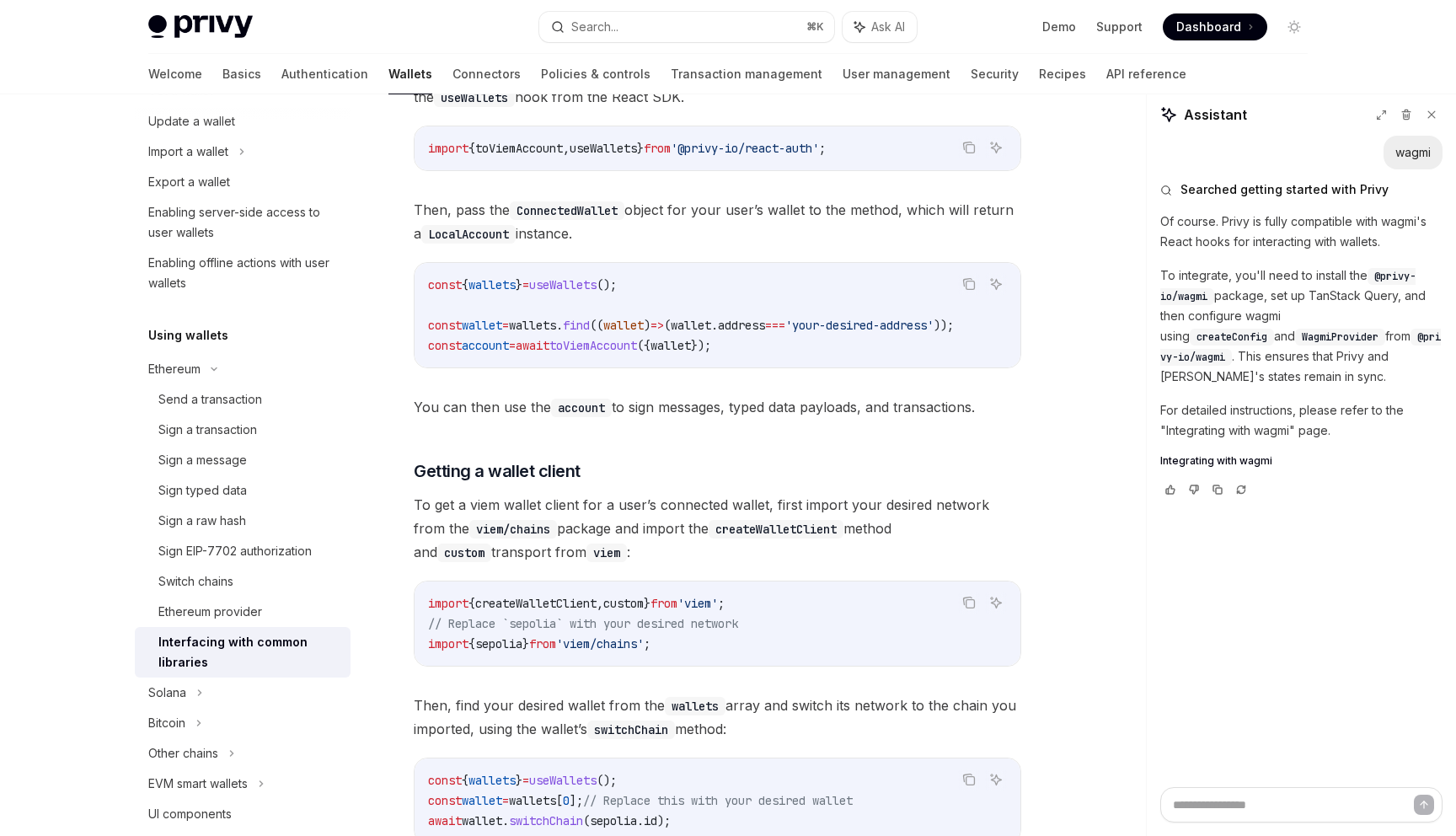
scroll to position [686, 0]
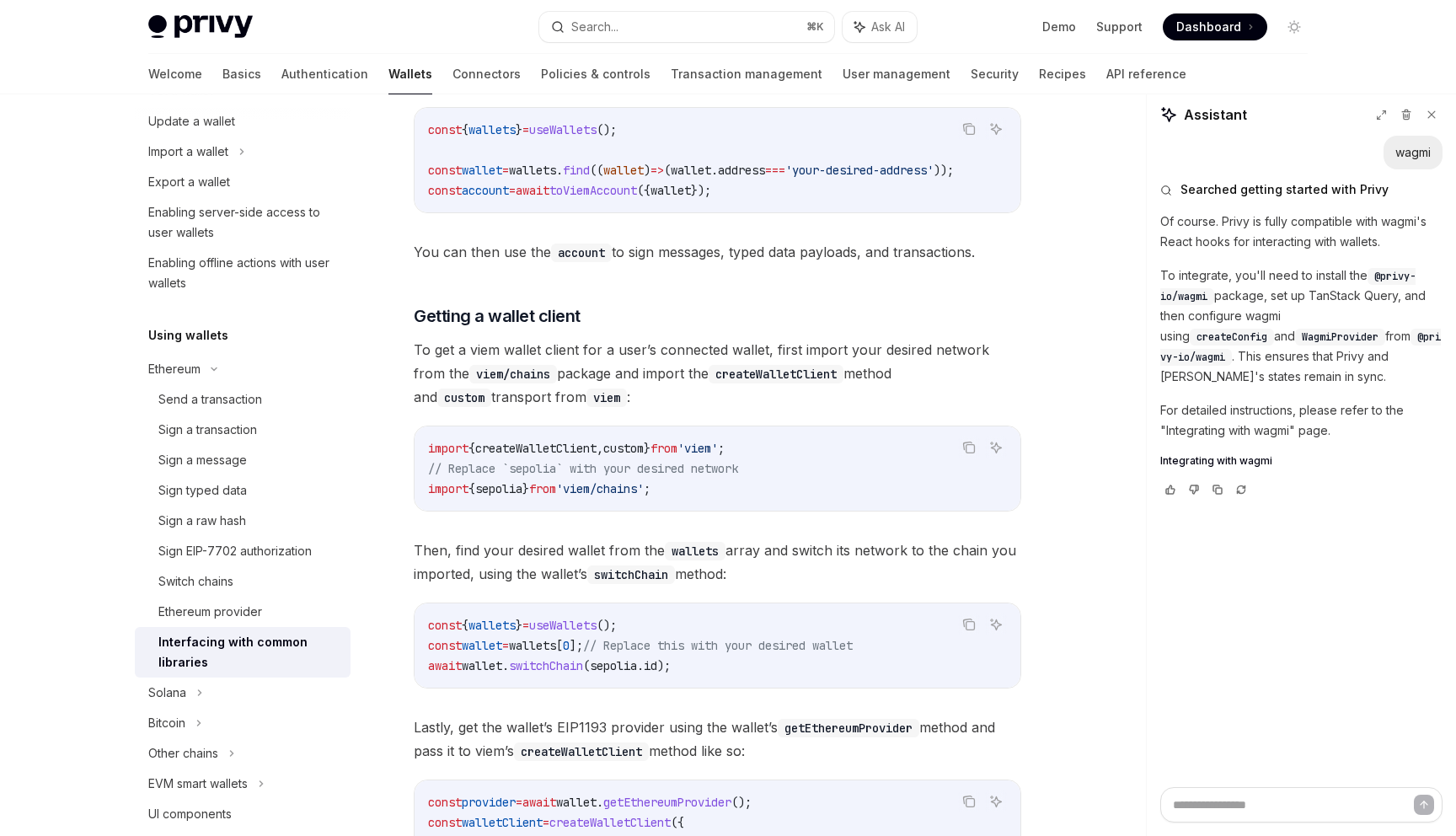
click at [731, 499] on code "import { createWalletClient , custom } from 'viem' ; // Replace `sepolia` with …" at bounding box center [718, 469] width 579 height 61
click at [589, 633] on span "useWallets" at bounding box center [562, 624] width 67 height 15
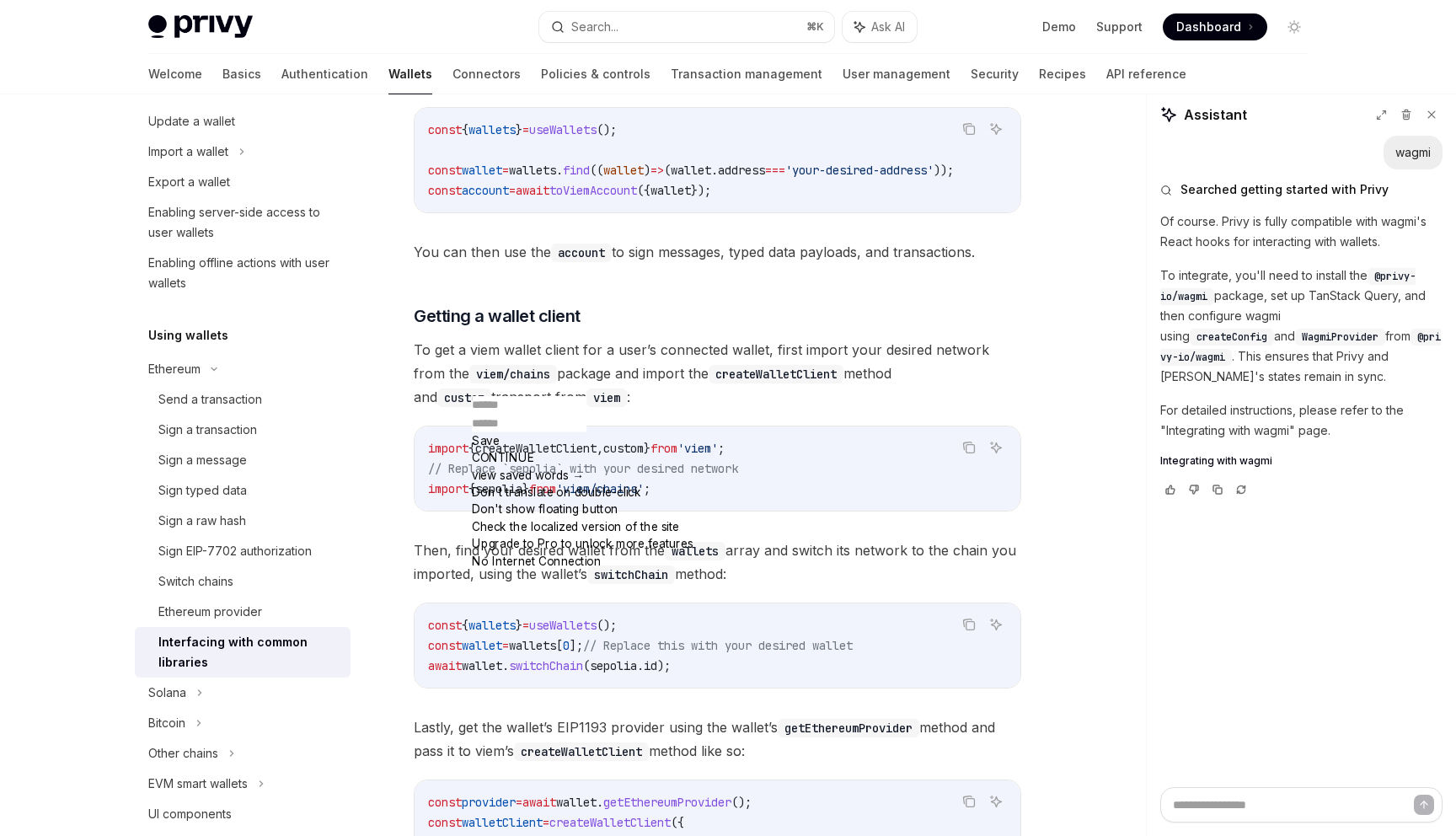
click at [793, 546] on span "Then, find your desired wallet from the wallets array and switch its network to…" at bounding box center [718, 562] width 608 height 47
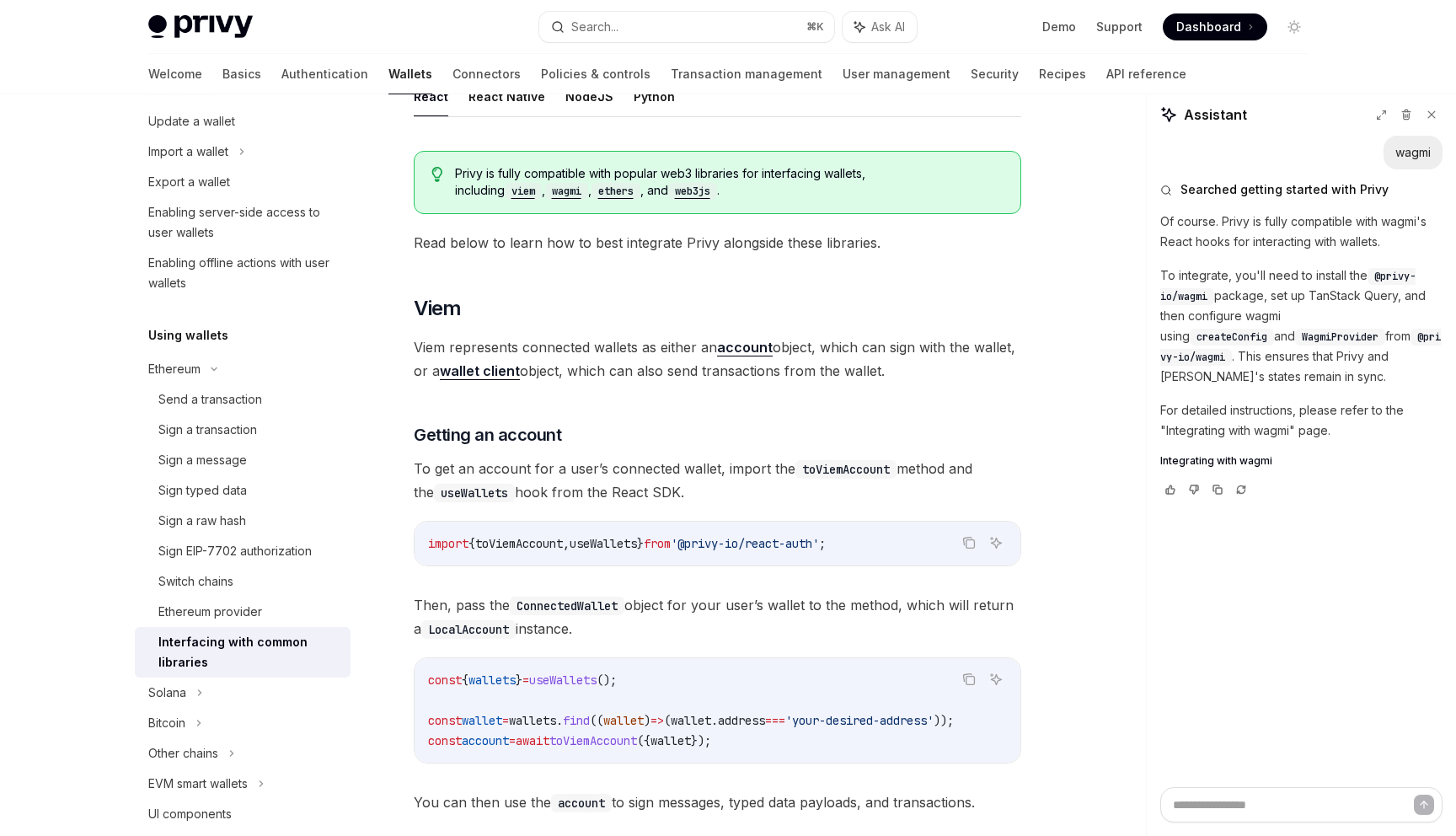
scroll to position [158, 0]
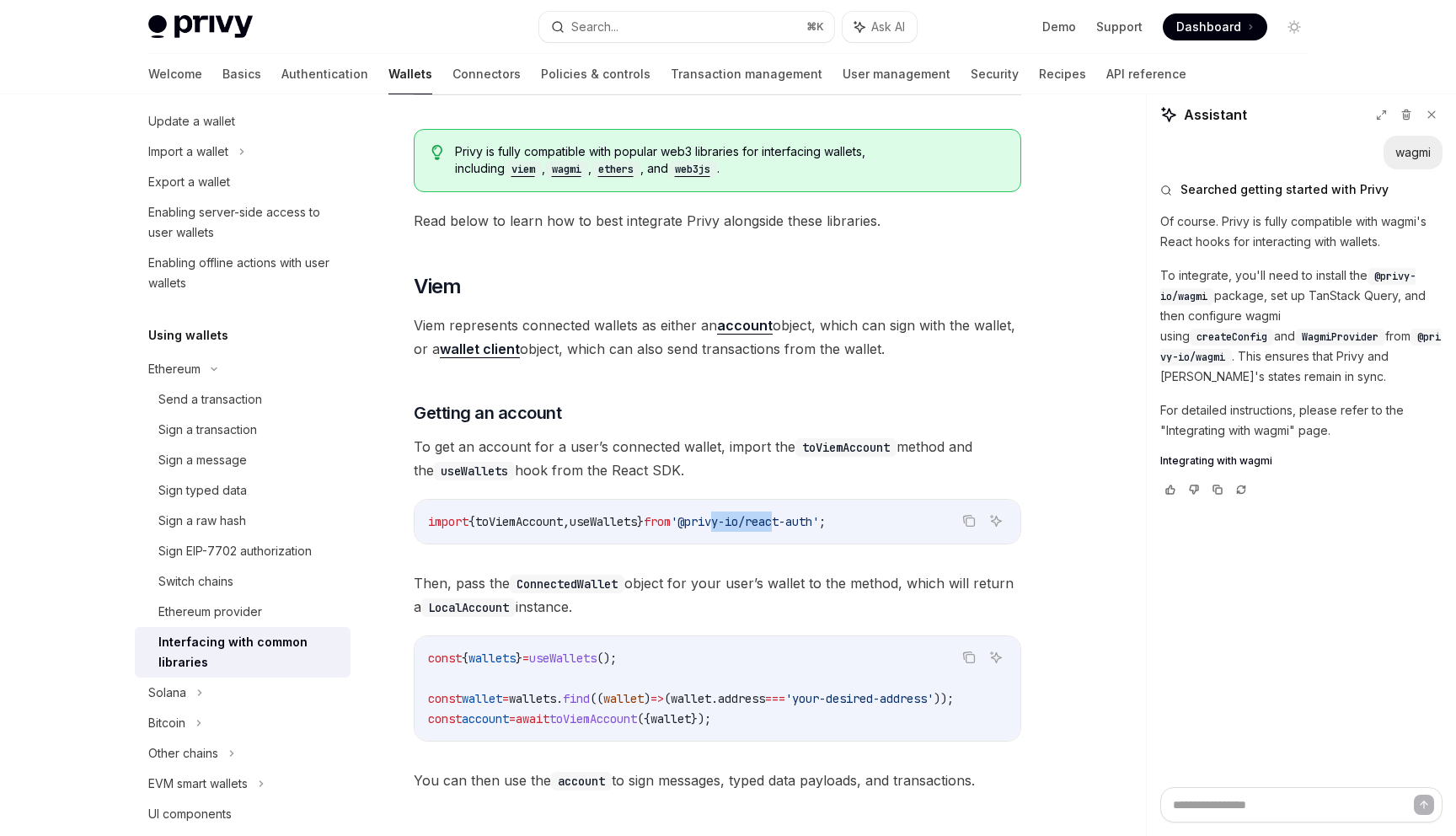
drag, startPoint x: 745, startPoint y: 520, endPoint x: 808, endPoint y: 525, distance: 63.2
click at [808, 525] on span "'@privy-io/react-auth'" at bounding box center [745, 521] width 148 height 15
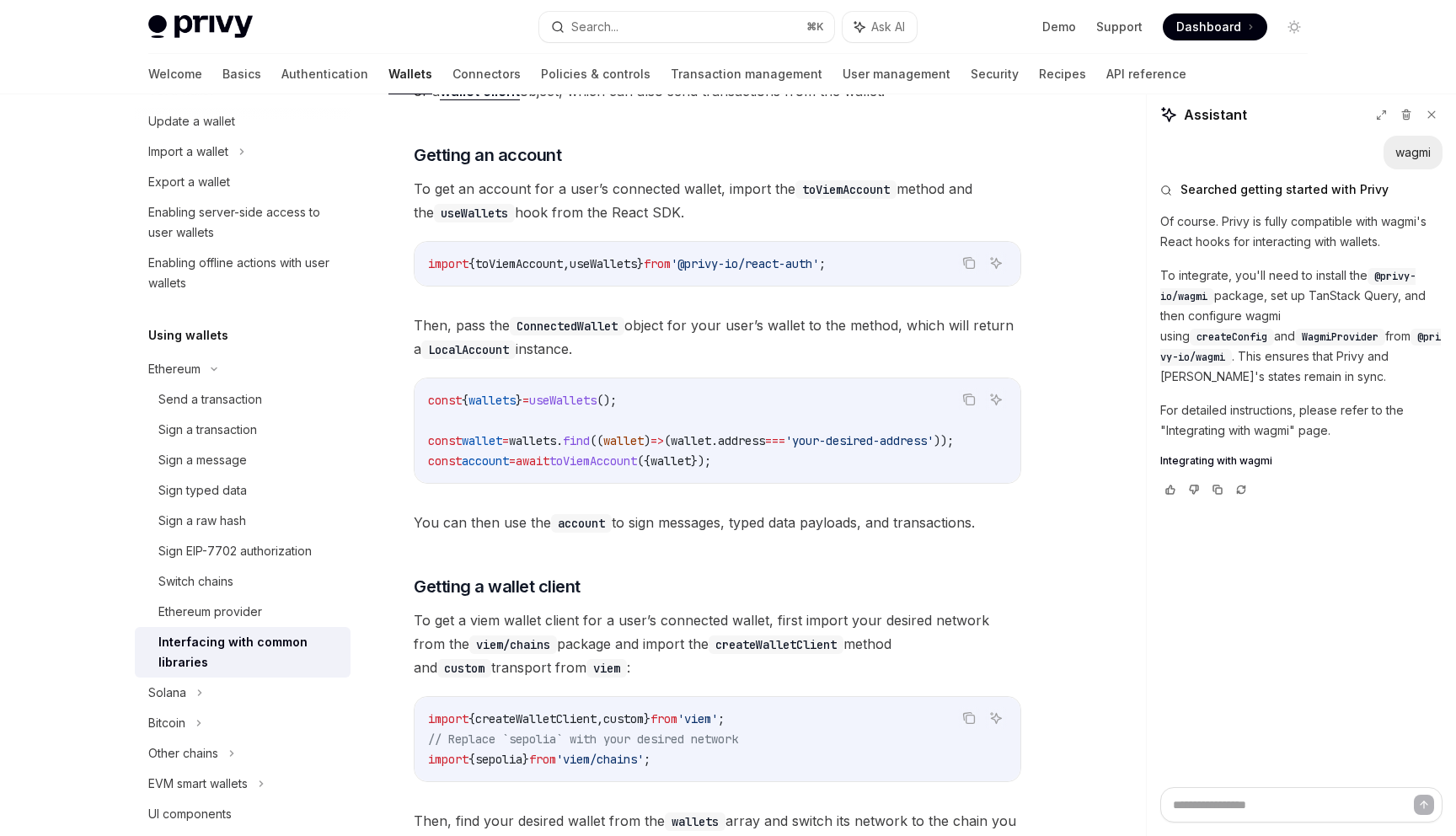
scroll to position [829, 0]
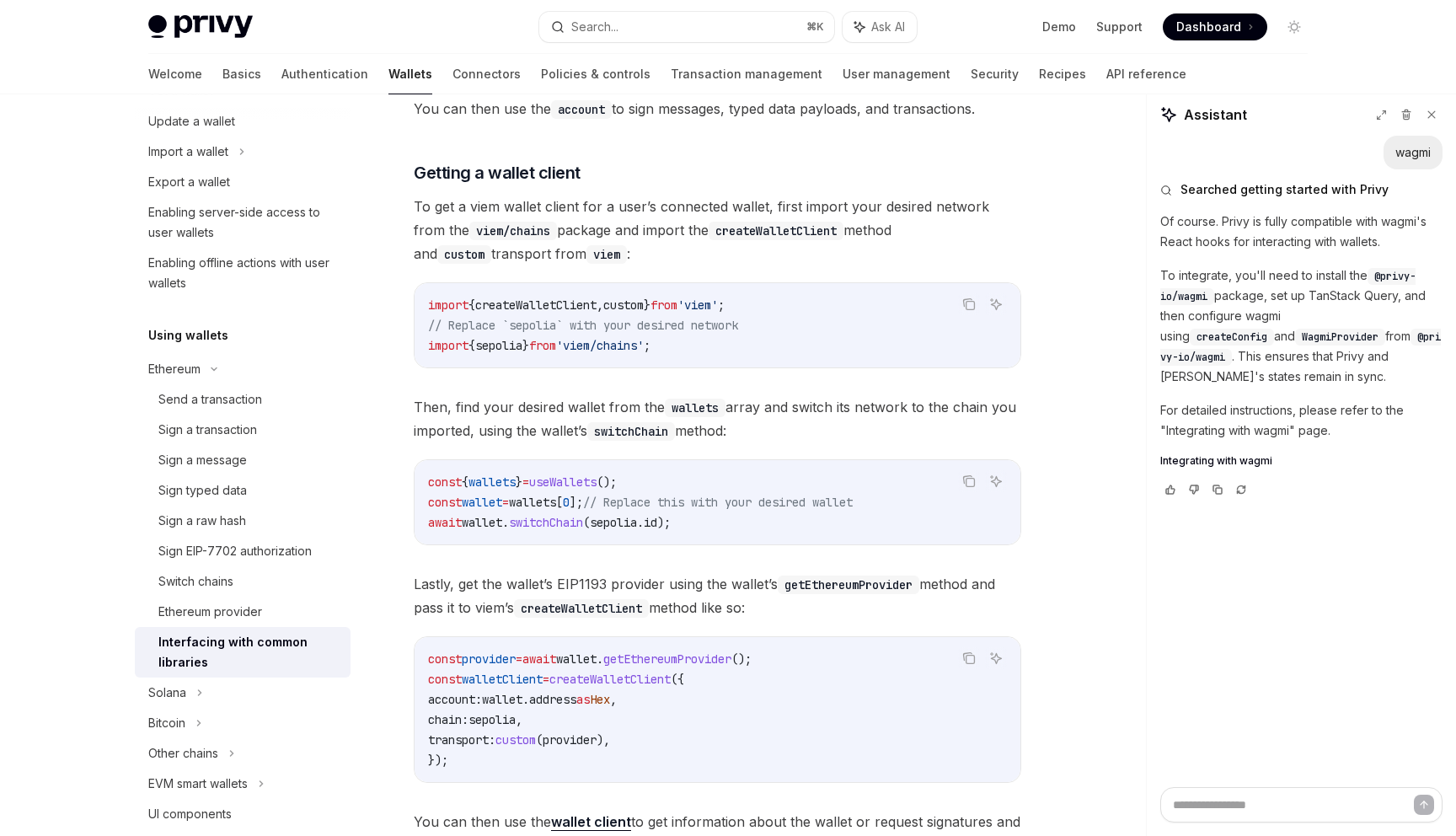
click at [613, 223] on span "To get a viem wallet client for a user’s connected wallet, first import your de…" at bounding box center [718, 229] width 608 height 71
click at [629, 299] on div "import { createWalletClient , custom } from 'viem' ; // Replace `sepolia` with …" at bounding box center [718, 325] width 606 height 85
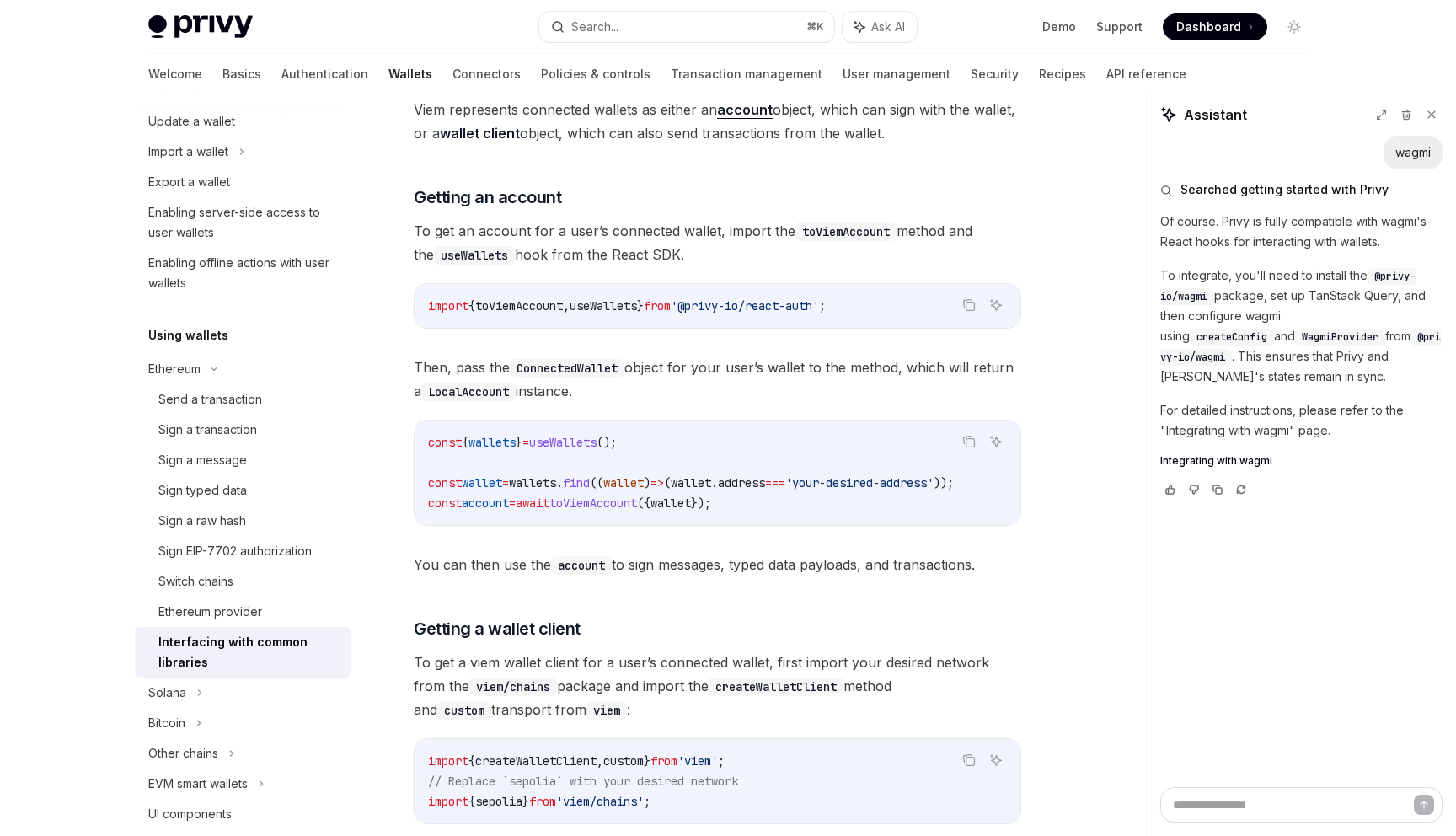
scroll to position [363, 0]
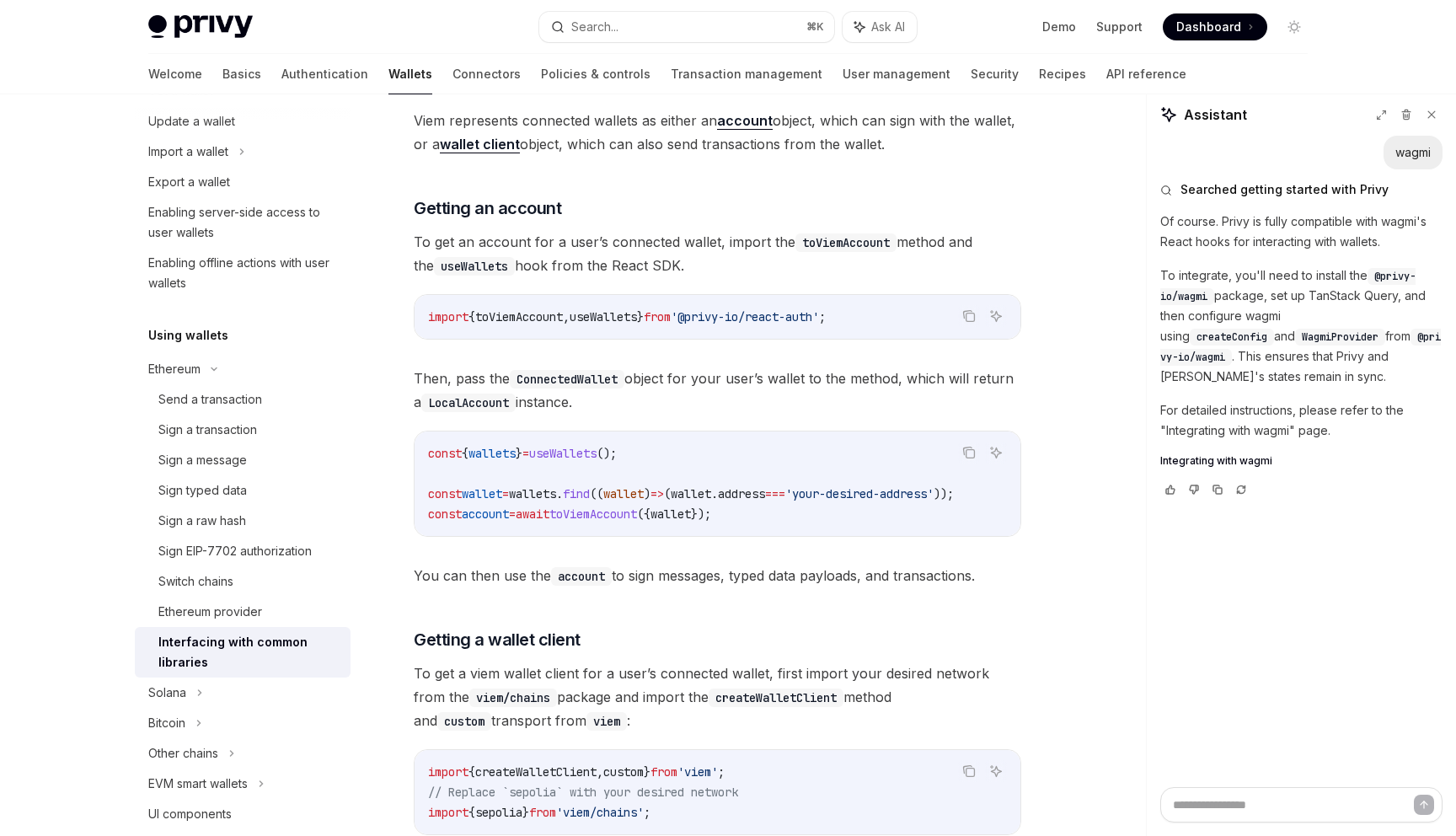
click at [629, 304] on div "import { toViemAccount , useWallets } from '@privy-io/react-auth' ;" at bounding box center [718, 316] width 606 height 44
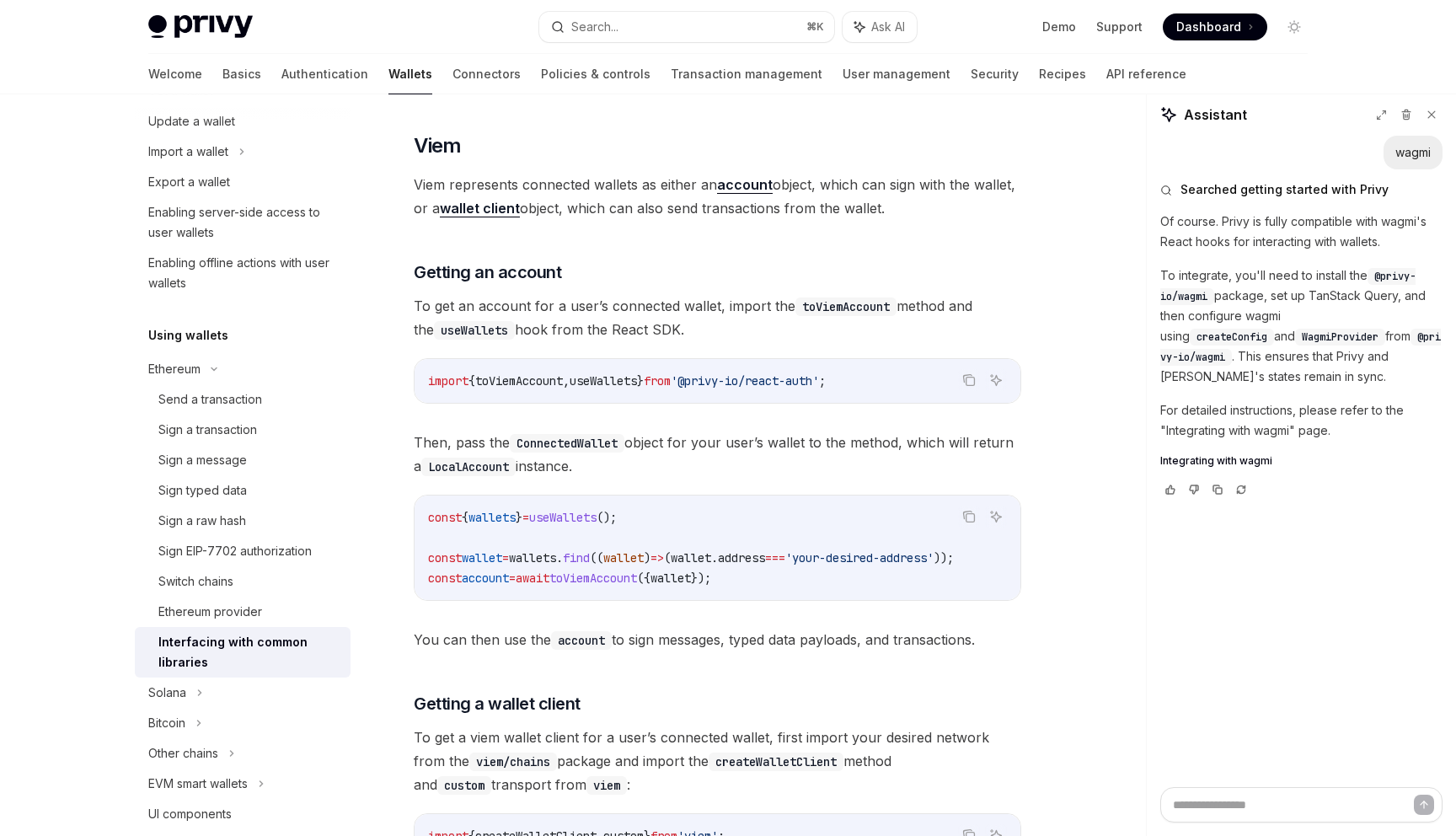
scroll to position [0, 0]
